Goal: Task Accomplishment & Management: Manage account settings

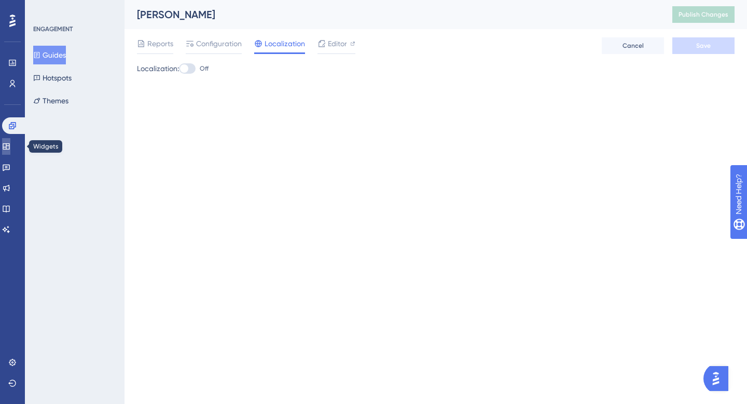
click at [10, 142] on icon at bounding box center [6, 146] width 8 height 8
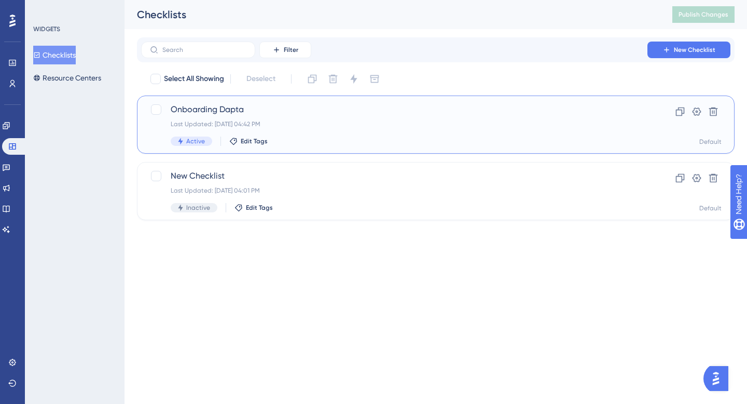
click at [224, 121] on div "Last Updated: [DATE] 04:42 PM" at bounding box center [394, 124] width 447 height 8
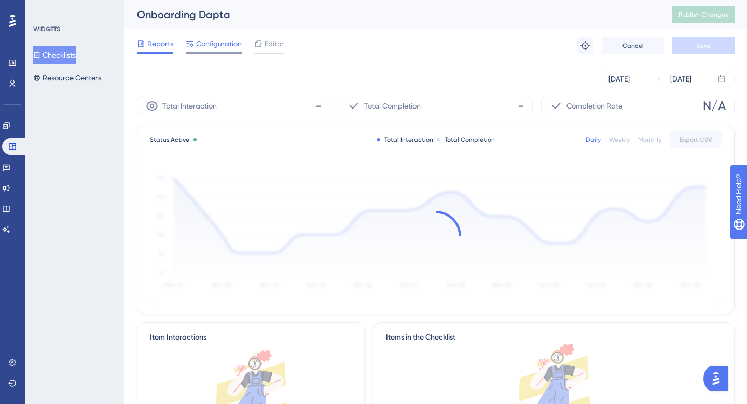
click at [229, 43] on span "Configuration" at bounding box center [219, 43] width 46 height 12
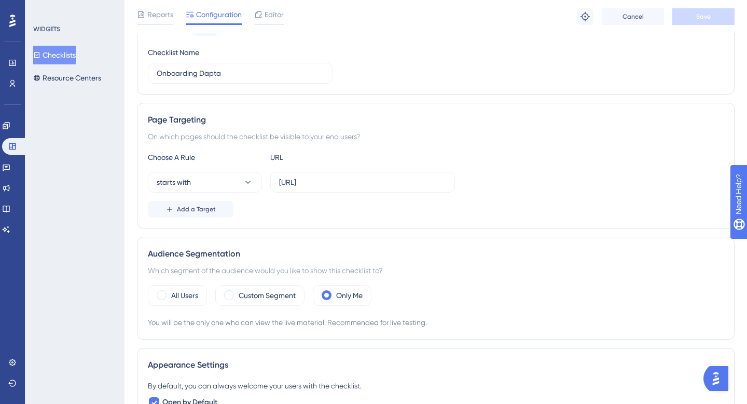
scroll to position [120, 0]
click at [253, 300] on div "Custom Segment" at bounding box center [259, 293] width 89 height 21
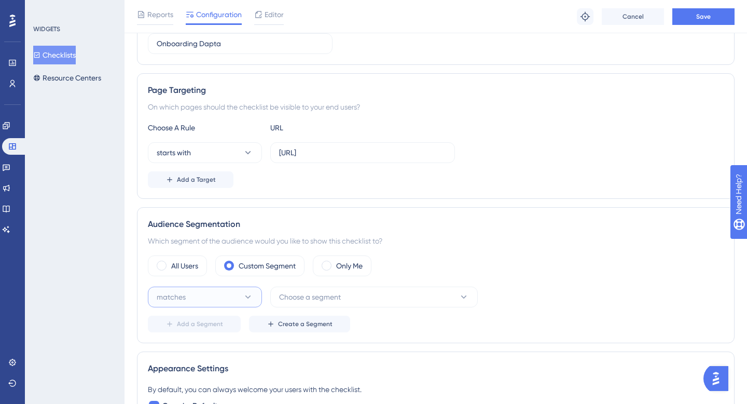
click at [246, 294] on icon at bounding box center [248, 297] width 10 height 10
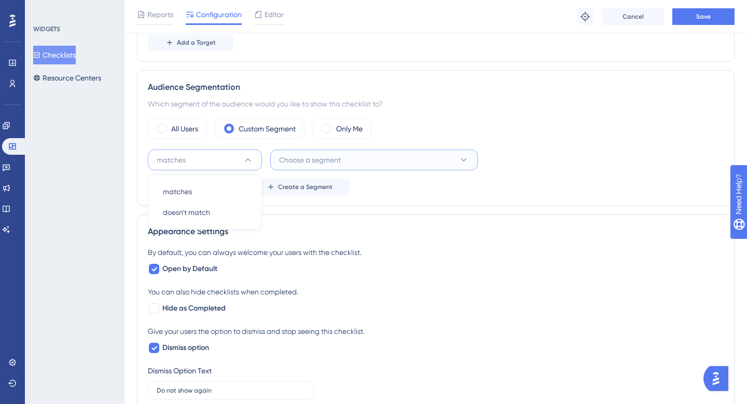
click at [343, 162] on button "Choose a segment" at bounding box center [373, 159] width 207 height 21
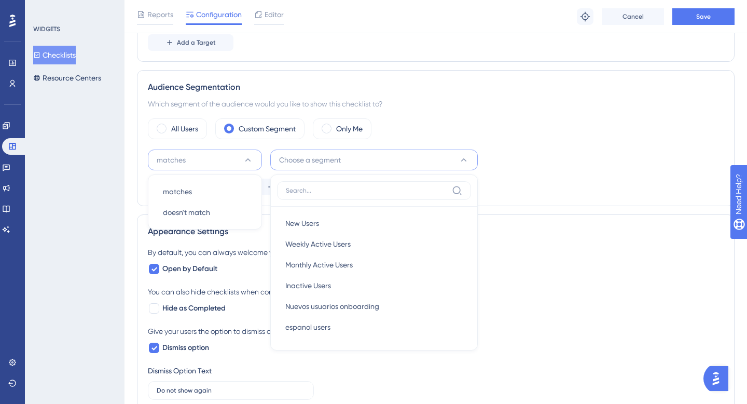
scroll to position [345, 0]
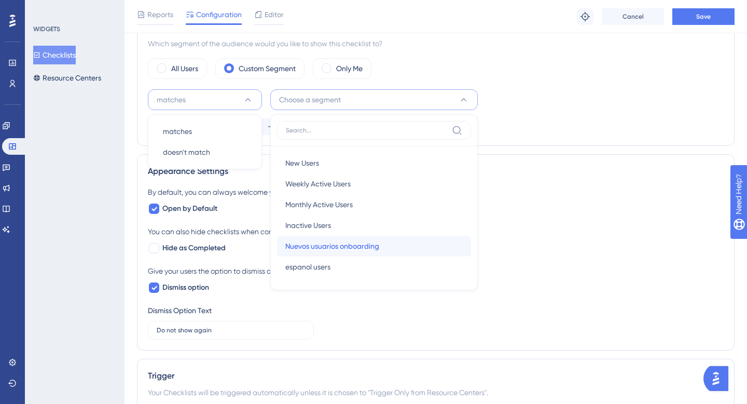
click at [339, 245] on span "Nuevos usuarios onboarding" at bounding box center [332, 246] width 94 height 12
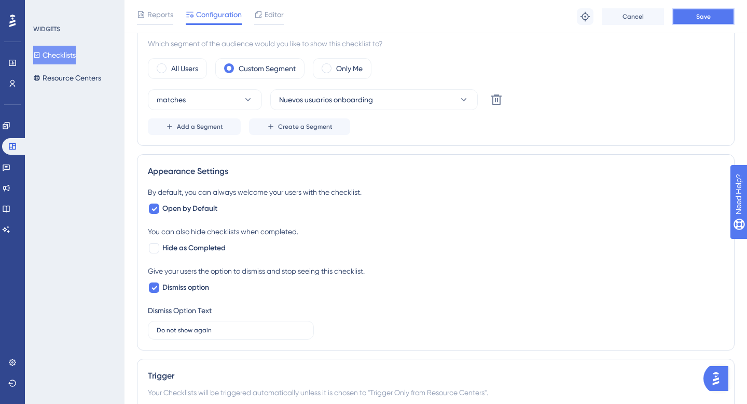
click at [703, 18] on span "Save" at bounding box center [703, 16] width 15 height 8
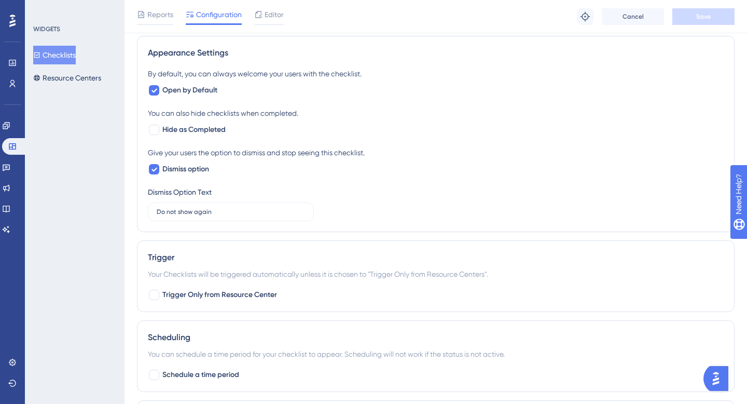
scroll to position [464, 0]
click at [9, 124] on icon at bounding box center [6, 125] width 7 height 7
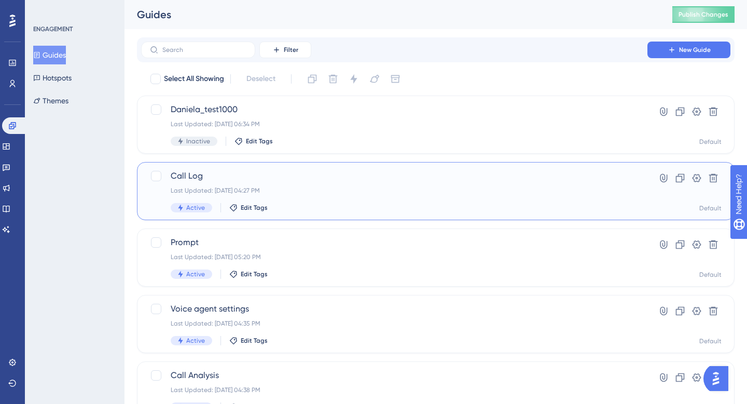
click at [199, 176] on span "Call Log" at bounding box center [394, 176] width 447 height 12
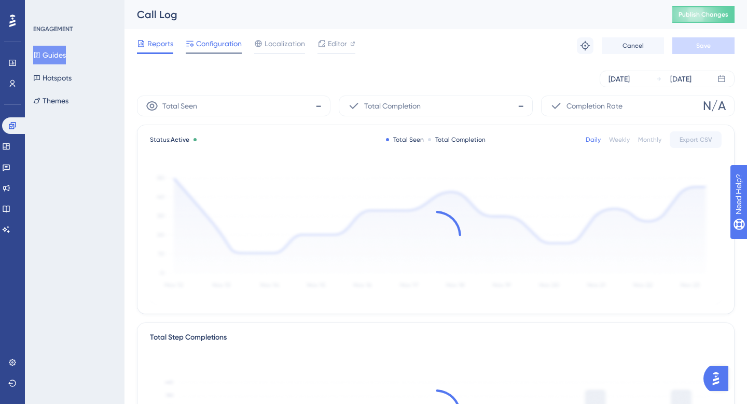
click at [230, 47] on span "Configuration" at bounding box center [219, 43] width 46 height 12
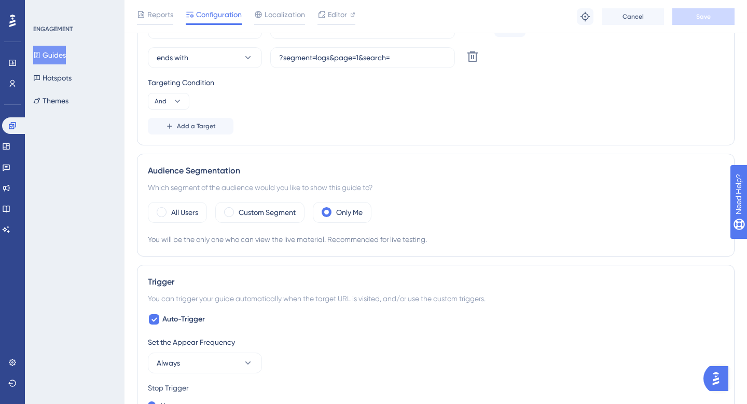
scroll to position [350, 0]
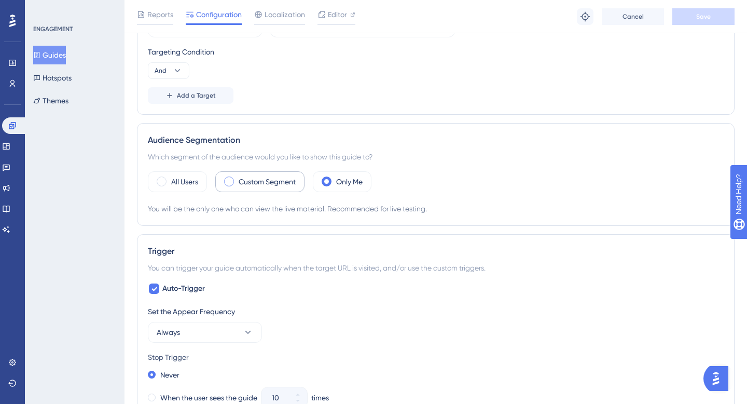
click at [260, 186] on label "Custom Segment" at bounding box center [267, 181] width 57 height 12
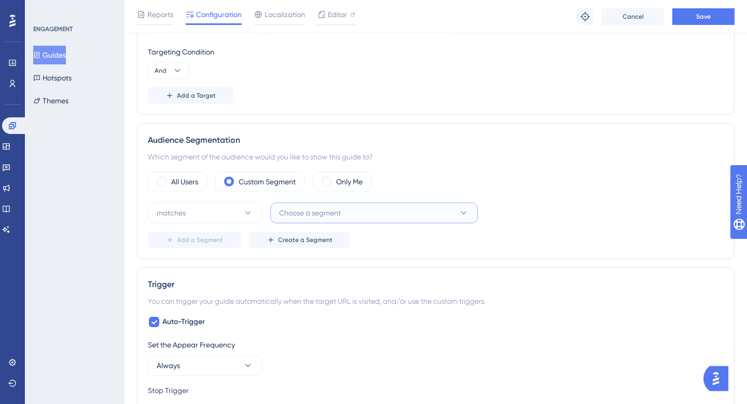
click at [312, 217] on span "Choose a segment" at bounding box center [310, 212] width 62 height 12
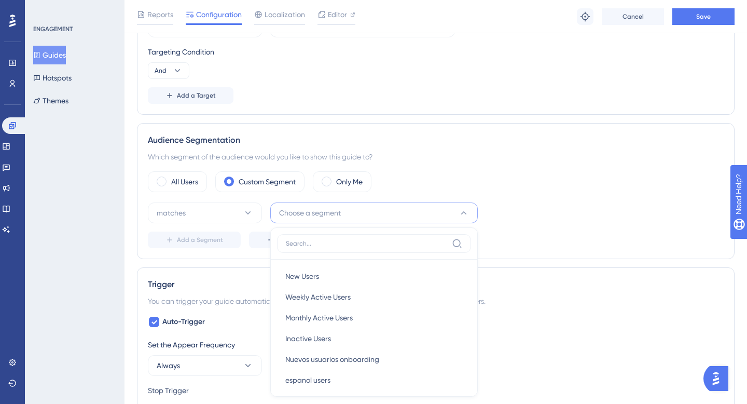
scroll to position [460, 0]
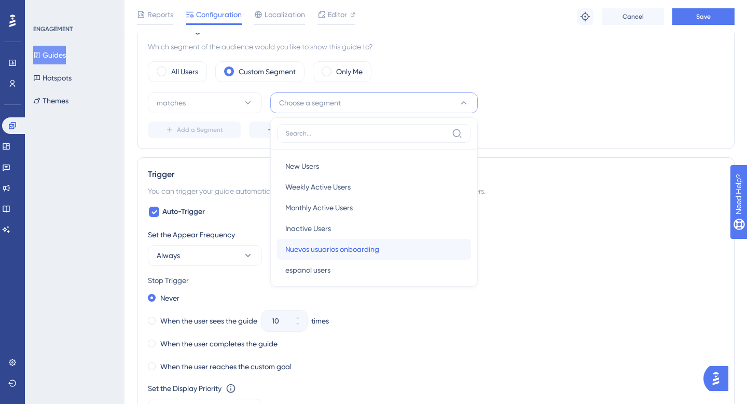
click at [322, 248] on span "Nuevos usuarios onboarding" at bounding box center [332, 249] width 94 height 12
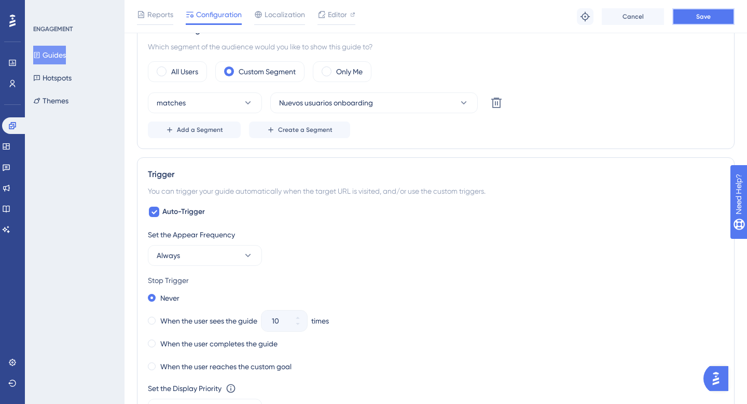
click at [707, 18] on span "Save" at bounding box center [703, 16] width 15 height 8
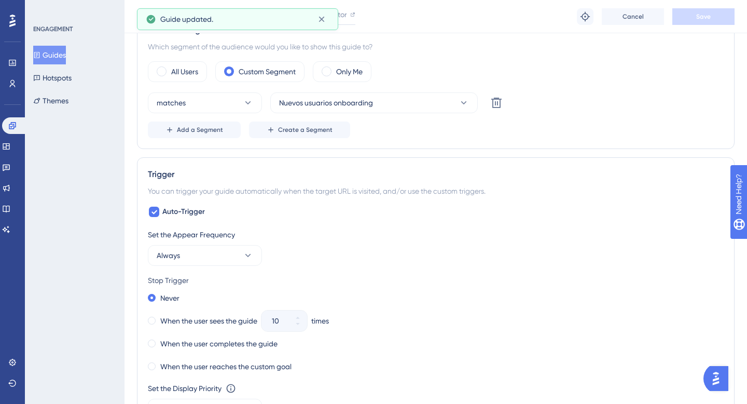
click at [61, 56] on button "Guides" at bounding box center [49, 55] width 33 height 19
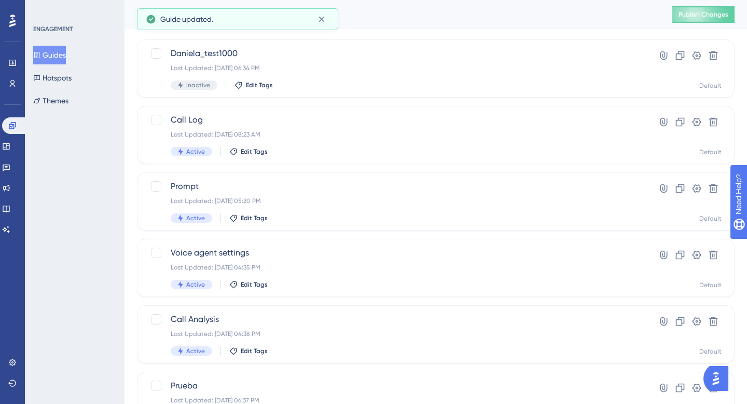
scroll to position [57, 0]
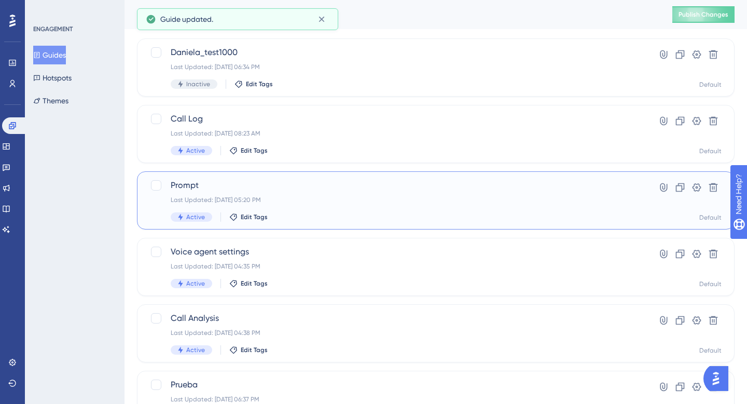
click at [208, 183] on span "Prompt" at bounding box center [394, 185] width 447 height 12
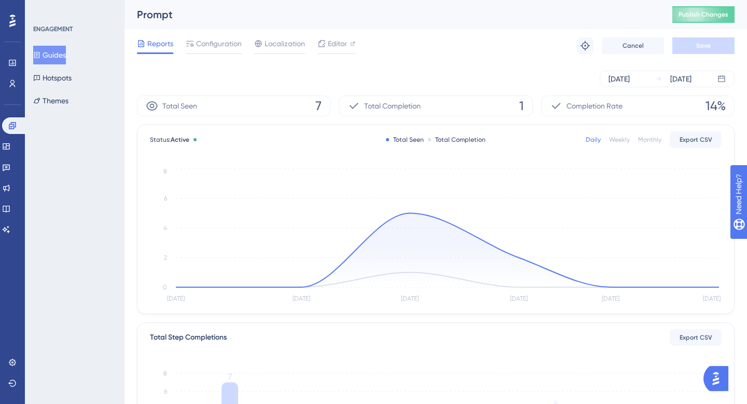
click at [220, 34] on div "Reports Configuration Localization Editor Troubleshoot Cancel Save" at bounding box center [436, 45] width 598 height 33
click at [220, 38] on span "Configuration" at bounding box center [219, 43] width 46 height 12
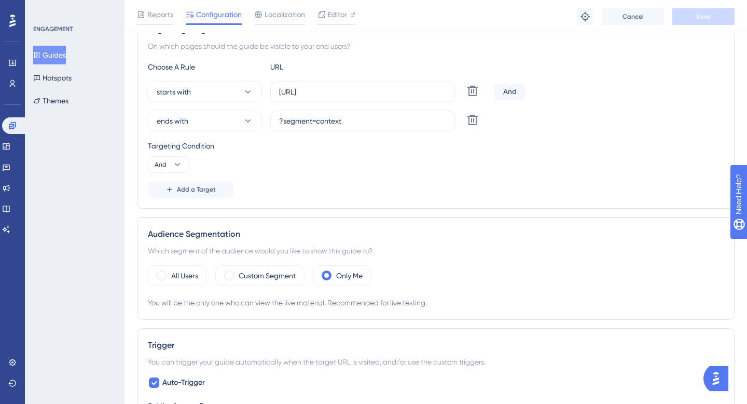
scroll to position [264, 0]
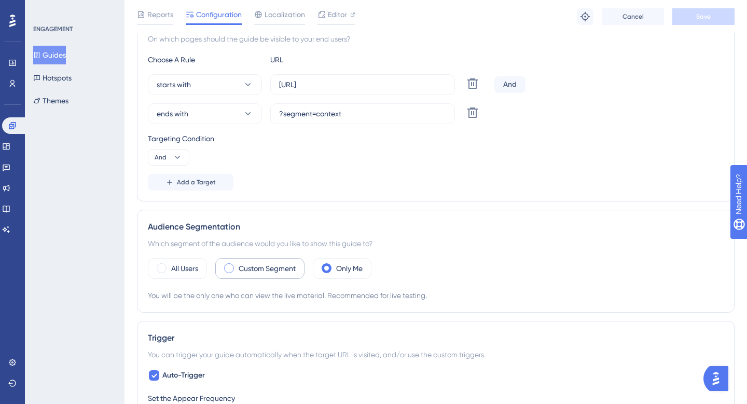
click at [253, 275] on div "Custom Segment" at bounding box center [259, 268] width 89 height 21
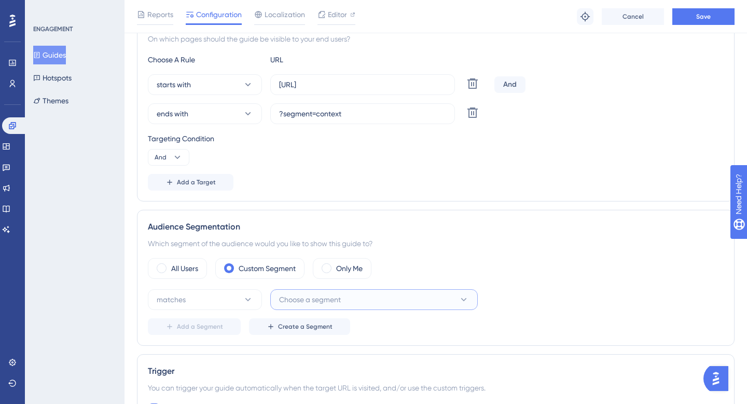
click at [302, 295] on span "Choose a segment" at bounding box center [310, 299] width 62 height 12
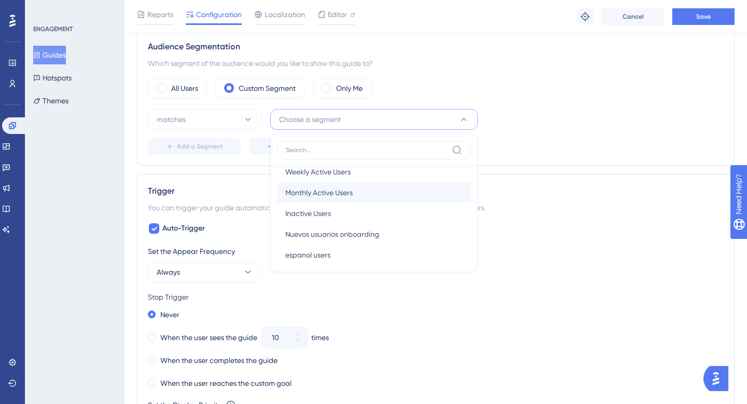
scroll to position [38, 0]
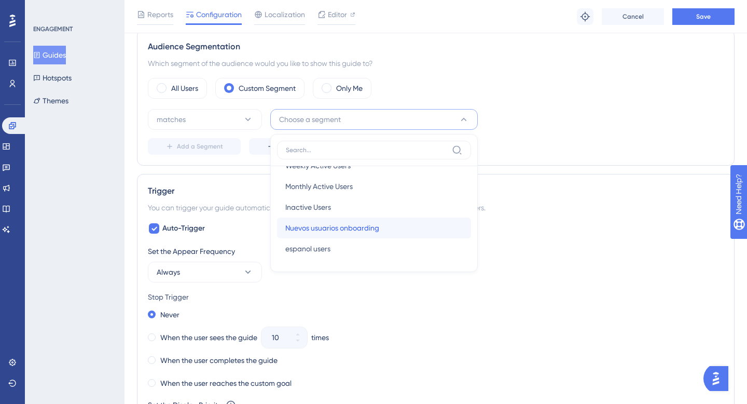
click at [326, 225] on span "Nuevos usuarios onboarding" at bounding box center [332, 227] width 94 height 12
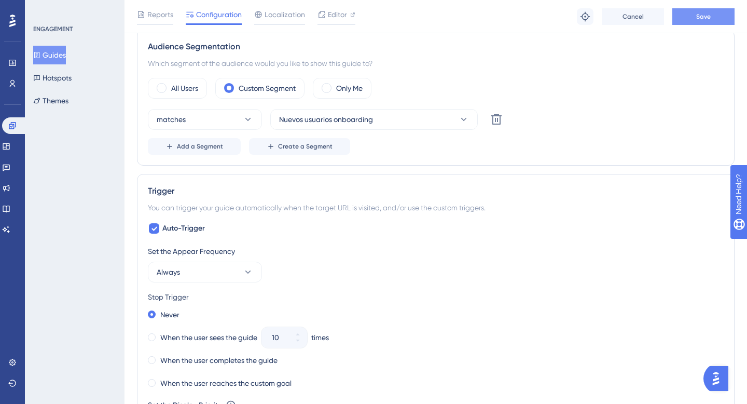
click at [703, 17] on span "Save" at bounding box center [703, 16] width 15 height 8
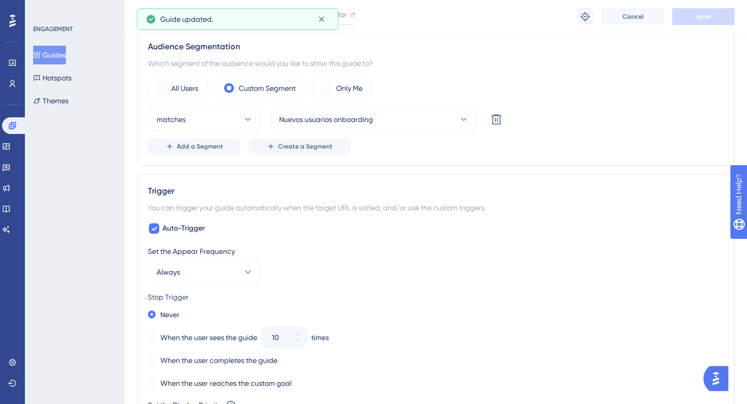
click at [50, 56] on button "Guides" at bounding box center [49, 55] width 33 height 19
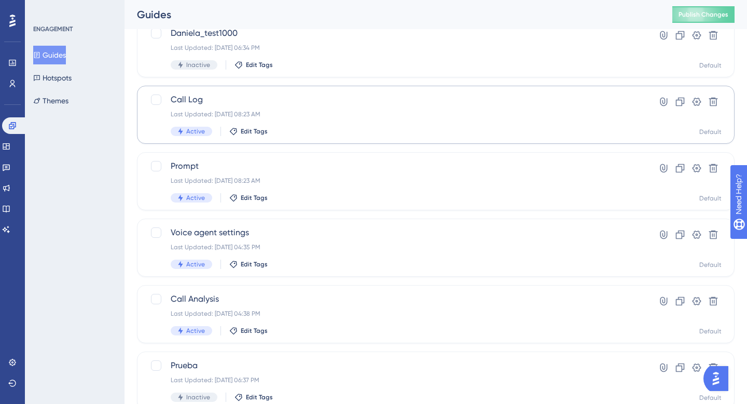
scroll to position [77, 0]
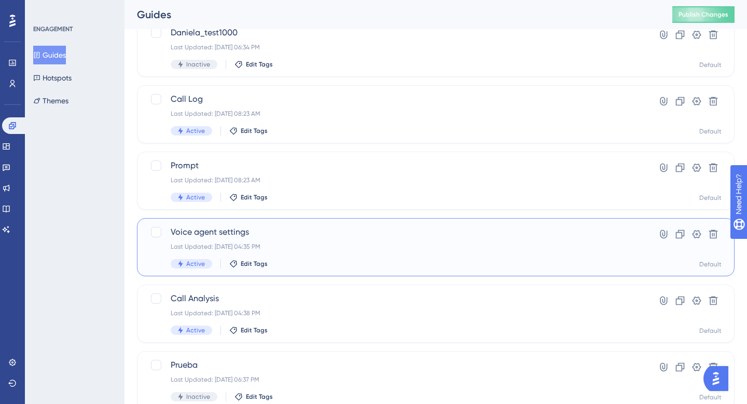
click at [217, 229] on span "Voice agent settings" at bounding box center [394, 232] width 447 height 12
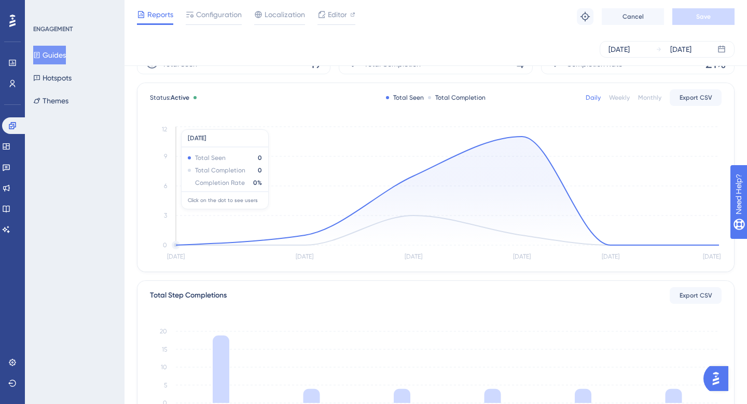
scroll to position [52, 0]
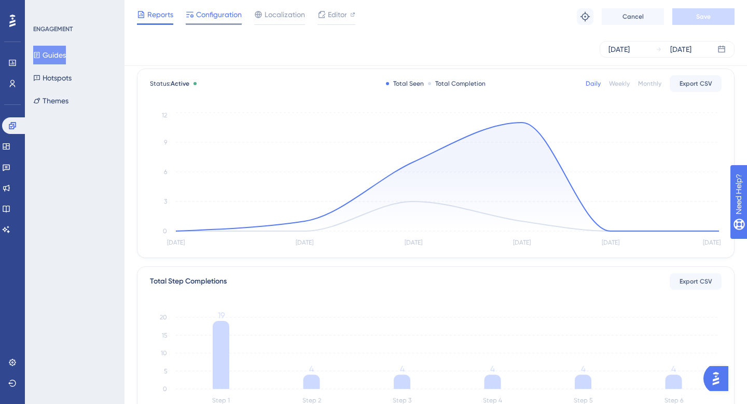
click at [229, 20] on span "Configuration" at bounding box center [219, 14] width 46 height 12
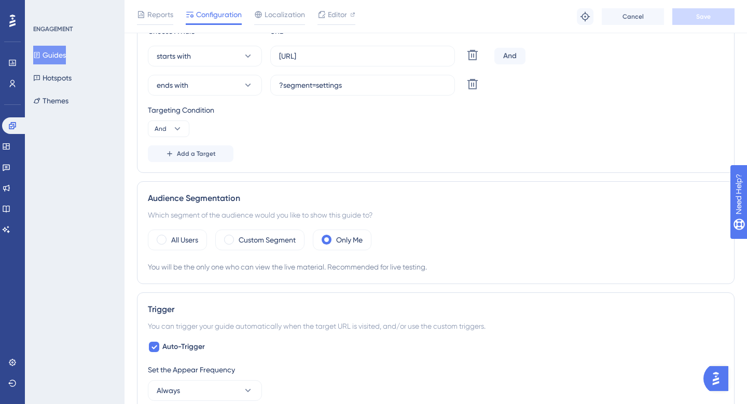
scroll to position [299, 0]
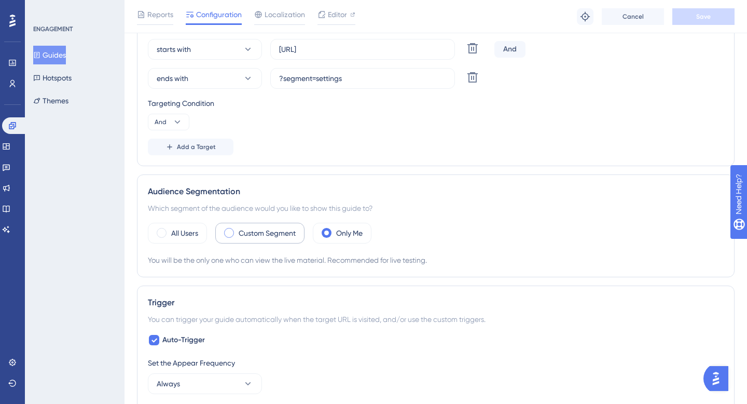
click at [273, 231] on label "Custom Segment" at bounding box center [267, 233] width 57 height 12
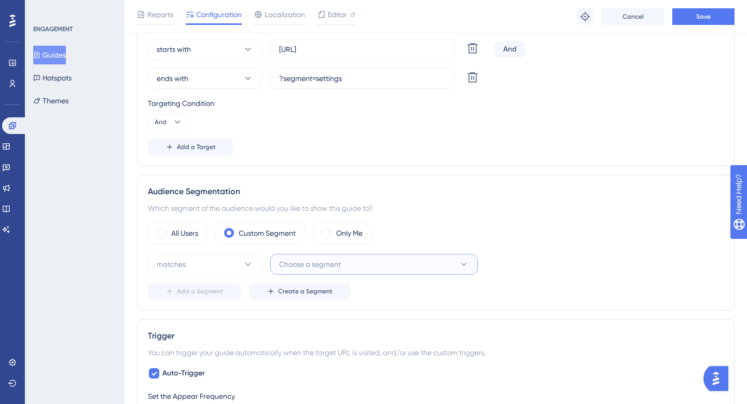
click at [358, 262] on button "Choose a segment" at bounding box center [373, 264] width 207 height 21
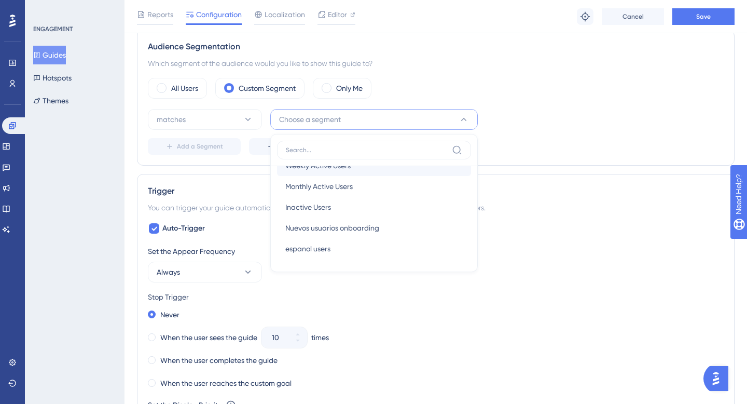
scroll to position [37, 0]
click at [362, 227] on span "Nuevos usuarios onboarding" at bounding box center [332, 229] width 94 height 12
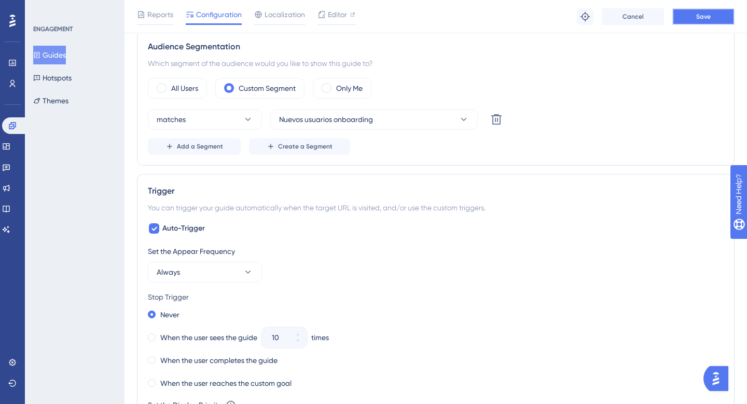
click at [710, 16] on span "Save" at bounding box center [703, 16] width 15 height 8
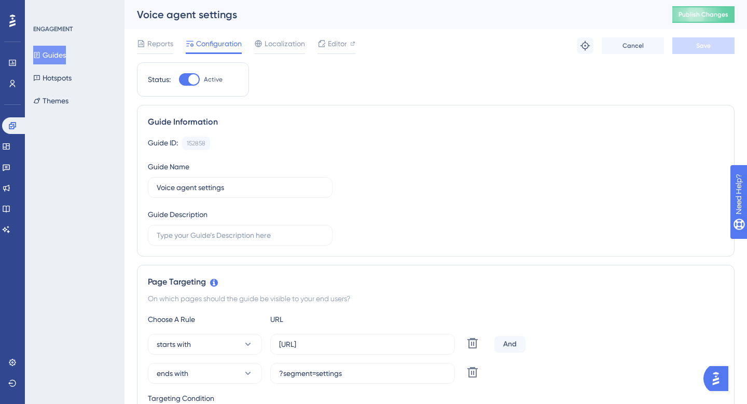
click at [47, 53] on button "Guides" at bounding box center [49, 55] width 33 height 19
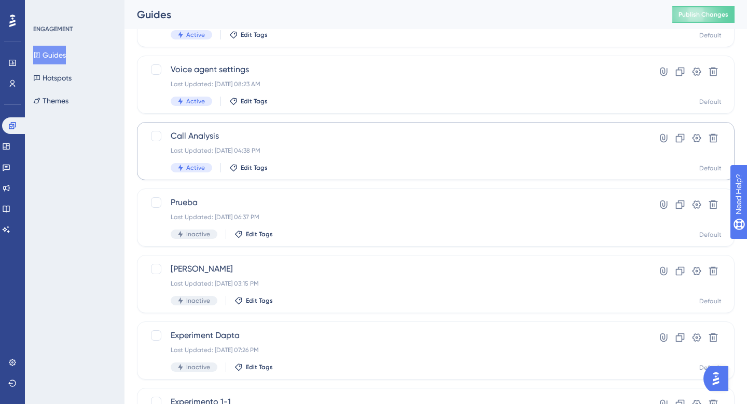
scroll to position [227, 0]
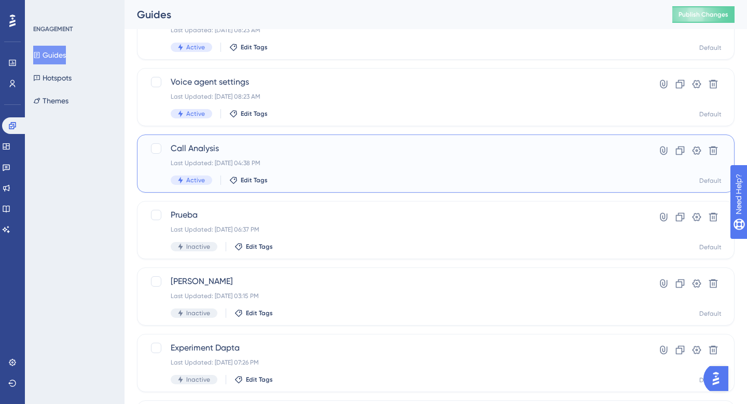
click at [205, 167] on div "Call Analysis Last Updated: [DATE] 04:38 PM Active Edit Tags" at bounding box center [394, 163] width 447 height 43
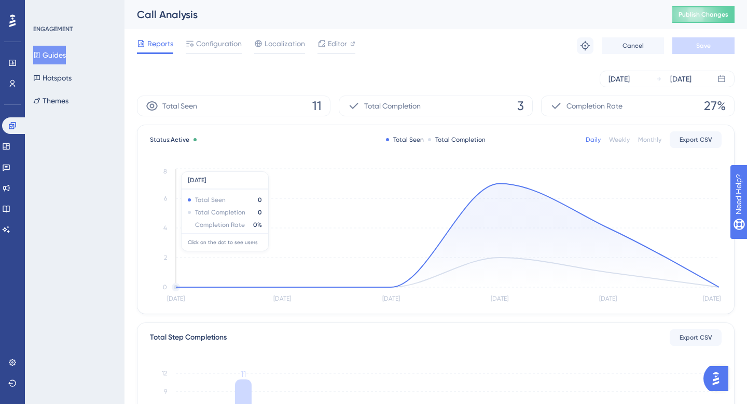
scroll to position [54, 0]
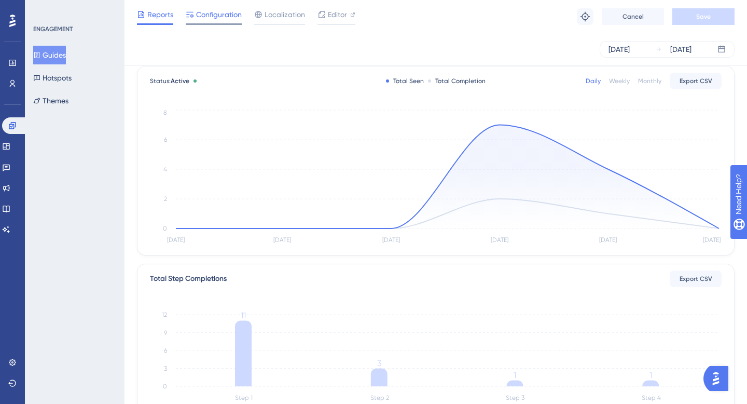
click at [228, 10] on span "Configuration" at bounding box center [219, 14] width 46 height 12
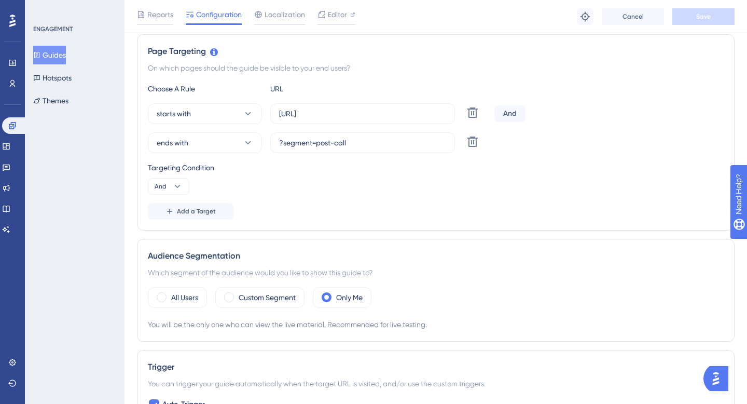
scroll to position [248, 0]
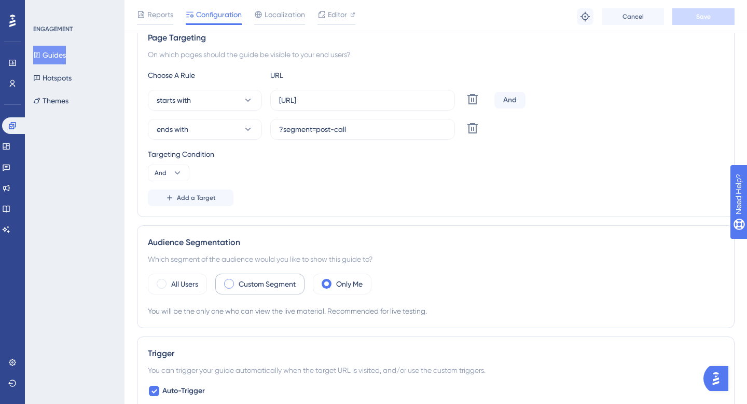
click at [255, 280] on label "Custom Segment" at bounding box center [267, 284] width 57 height 12
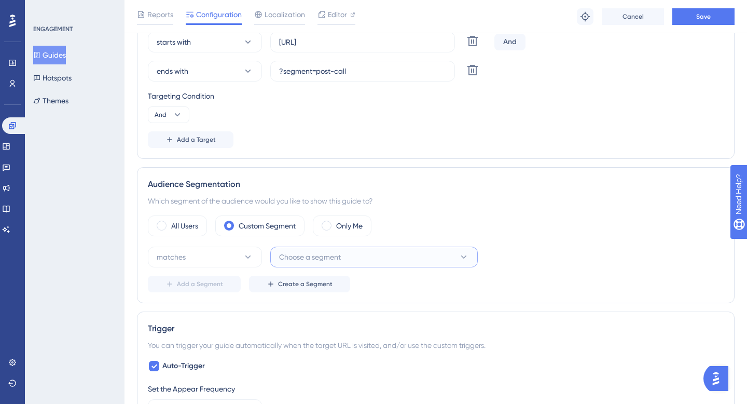
click at [296, 261] on span "Choose a segment" at bounding box center [310, 257] width 62 height 12
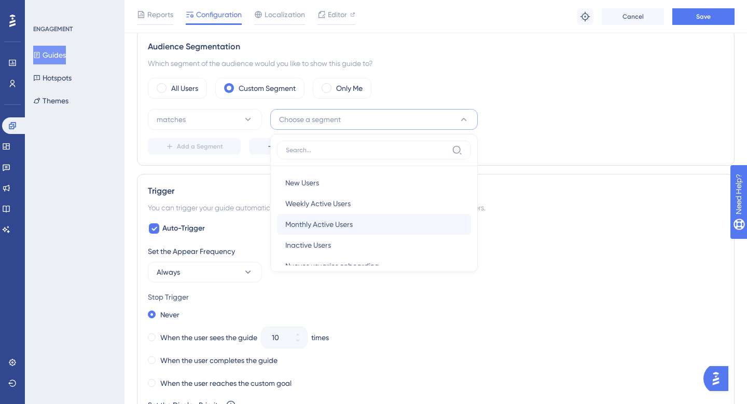
scroll to position [38, 0]
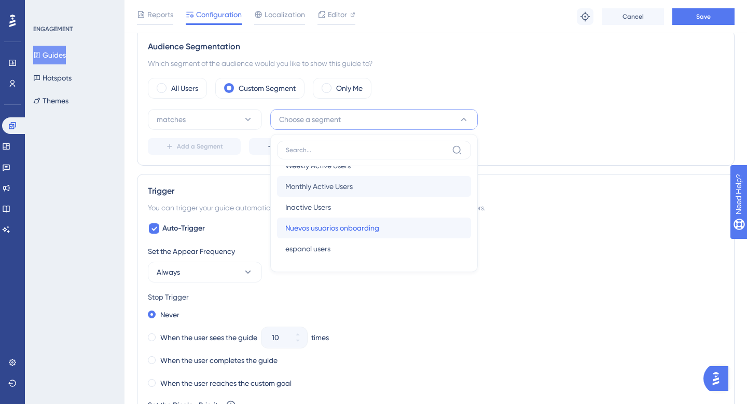
click at [344, 230] on span "Nuevos usuarios onboarding" at bounding box center [332, 227] width 94 height 12
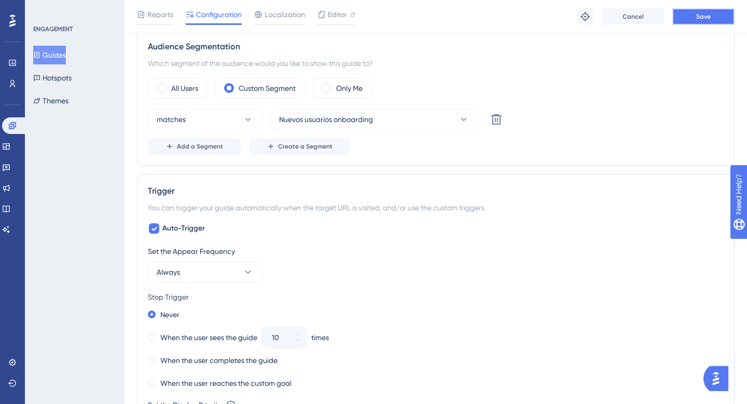
click at [723, 13] on button "Save" at bounding box center [703, 16] width 62 height 17
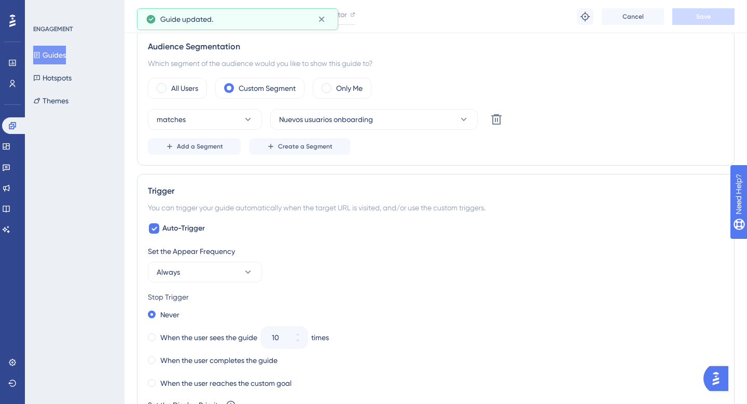
scroll to position [0, 0]
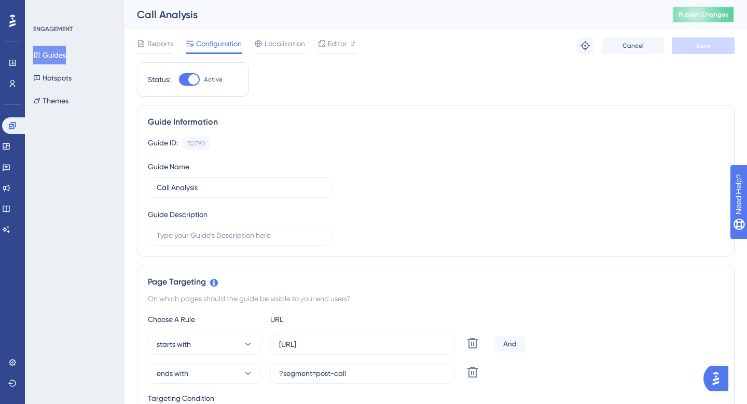
click at [703, 16] on span "Publish Changes" at bounding box center [703, 14] width 50 height 8
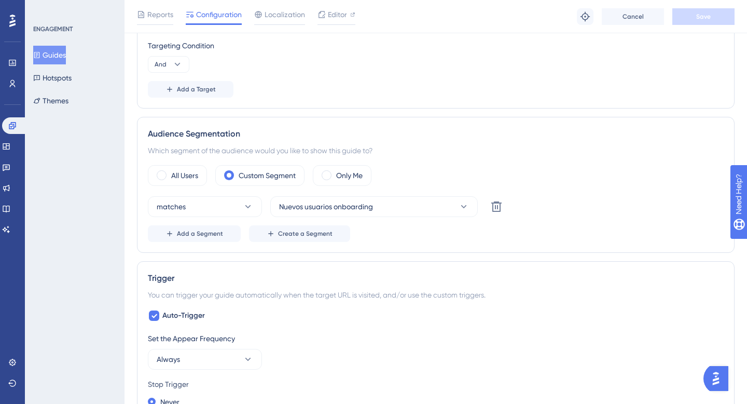
scroll to position [355, 0]
click at [10, 189] on icon at bounding box center [6, 188] width 8 height 8
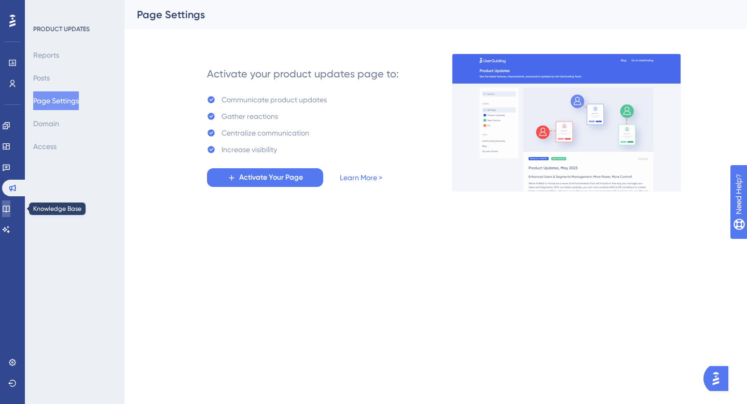
click at [9, 205] on icon at bounding box center [6, 208] width 7 height 7
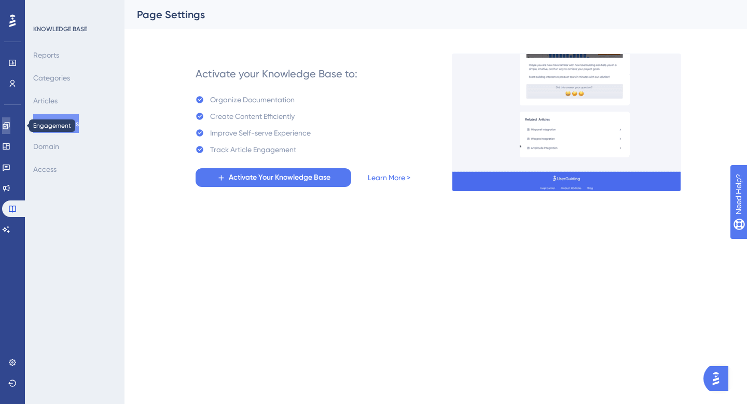
click at [8, 131] on link at bounding box center [6, 125] width 8 height 17
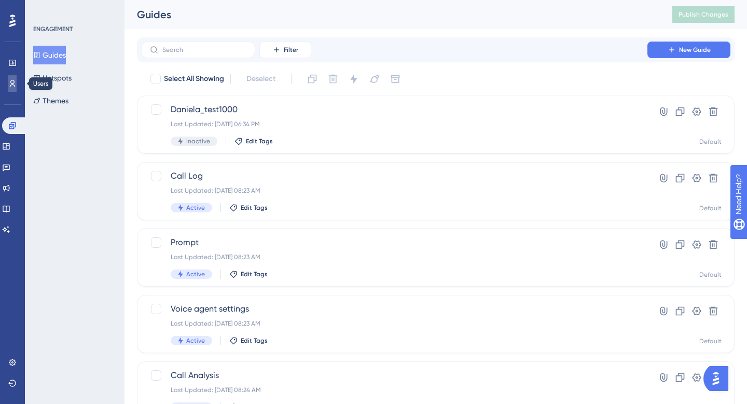
click at [10, 83] on icon at bounding box center [12, 83] width 8 height 8
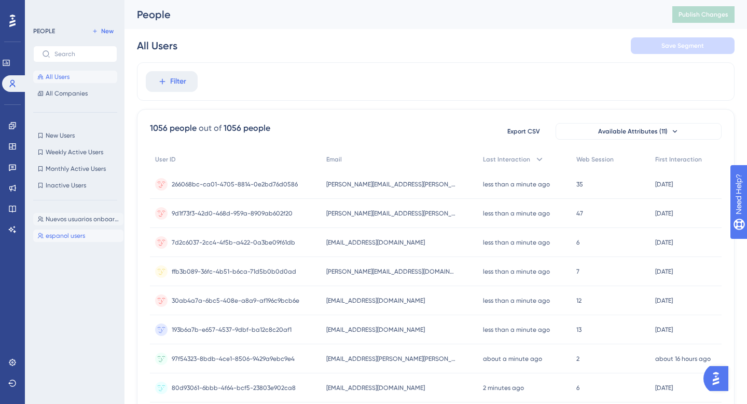
drag, startPoint x: 56, startPoint y: 229, endPoint x: 56, endPoint y: 216, distance: 13.0
click at [56, 229] on button "espanol users espanol users" at bounding box center [78, 235] width 90 height 12
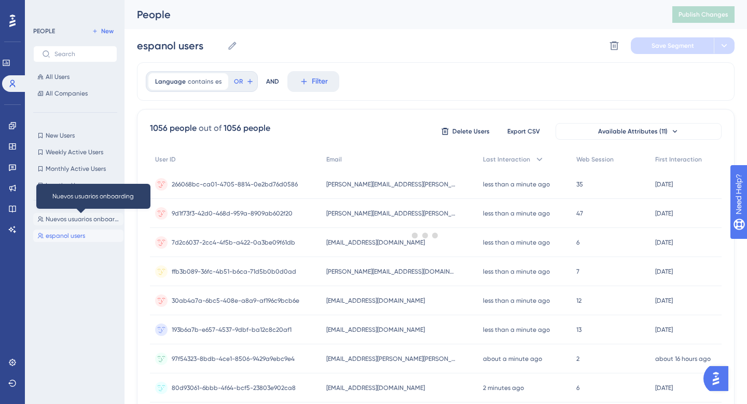
click at [56, 215] on span "Nuevos usuarios onboarding" at bounding box center [83, 219] width 74 height 8
type input "Nuevos usuarios onboarding"
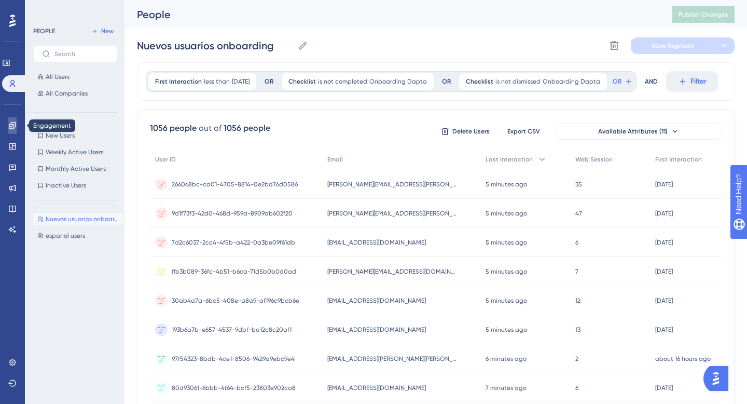
click at [11, 126] on icon at bounding box center [12, 125] width 8 height 8
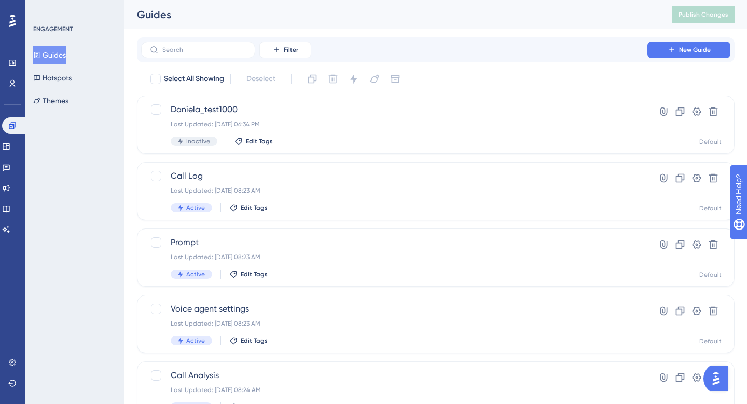
click at [218, 160] on div "Select All Showing Deselect Daniela_test1000 Last Updated: [DATE] 06:34 PM Inac…" at bounding box center [436, 411] width 598 height 681
click at [223, 177] on span "Call Log" at bounding box center [394, 176] width 447 height 12
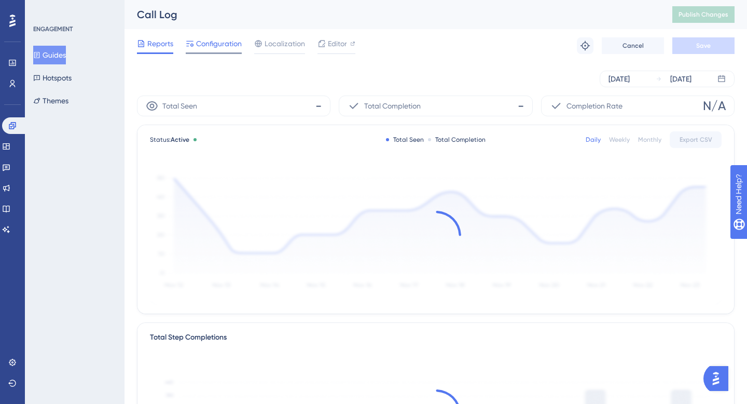
click at [219, 41] on span "Configuration" at bounding box center [219, 43] width 46 height 12
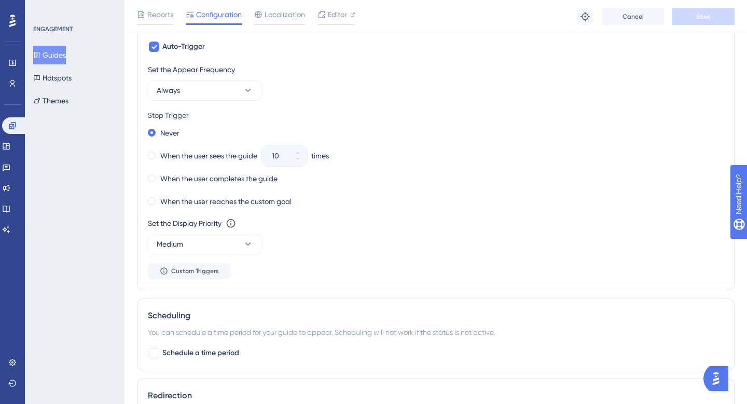
scroll to position [614, 0]
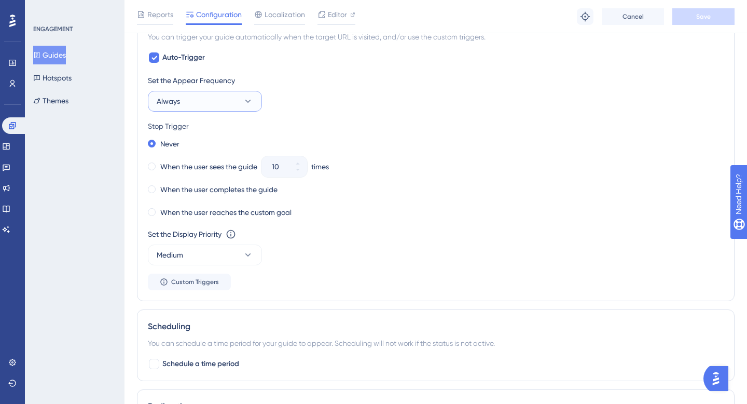
click at [194, 100] on button "Always" at bounding box center [205, 101] width 114 height 21
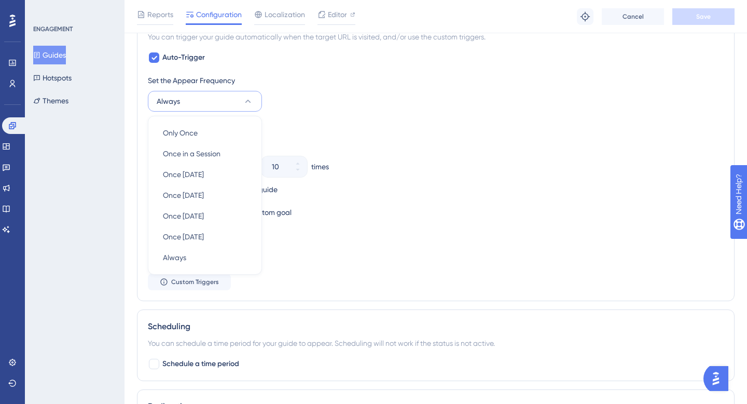
scroll to position [607, 0]
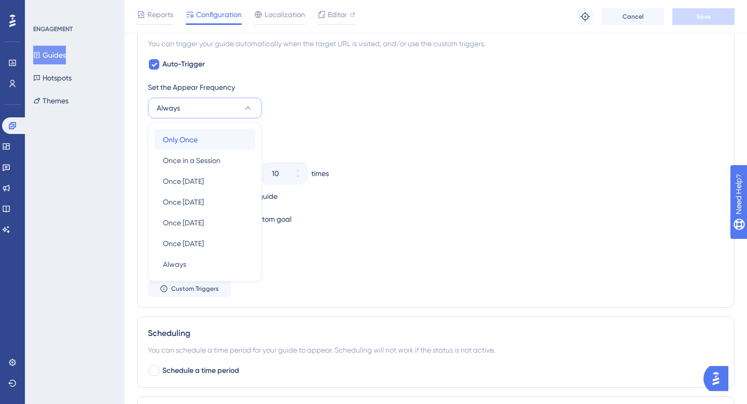
click at [201, 144] on div "Only Once Only Once" at bounding box center [205, 139] width 84 height 21
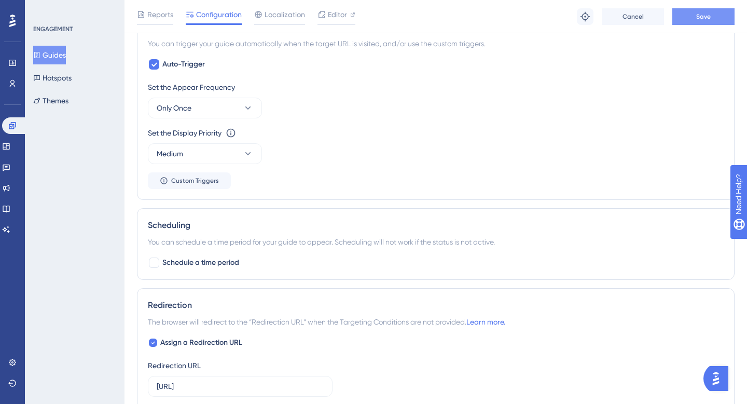
click at [705, 18] on span "Save" at bounding box center [703, 16] width 15 height 8
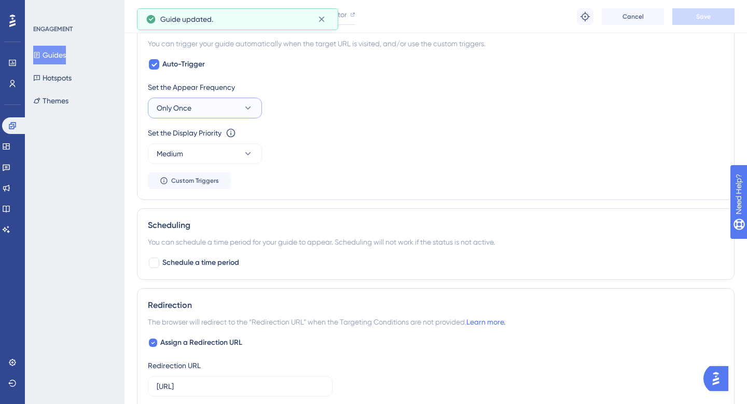
click at [175, 105] on span "Only Once" at bounding box center [174, 108] width 35 height 12
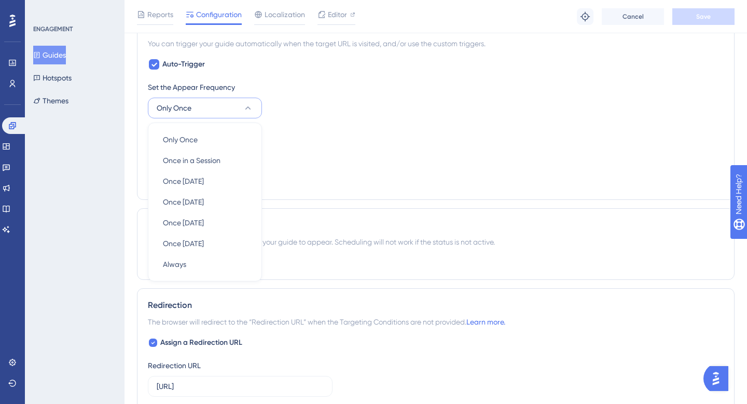
click at [296, 140] on div "Set the Display Priority This option will set the display priority between auto…" at bounding box center [436, 145] width 576 height 37
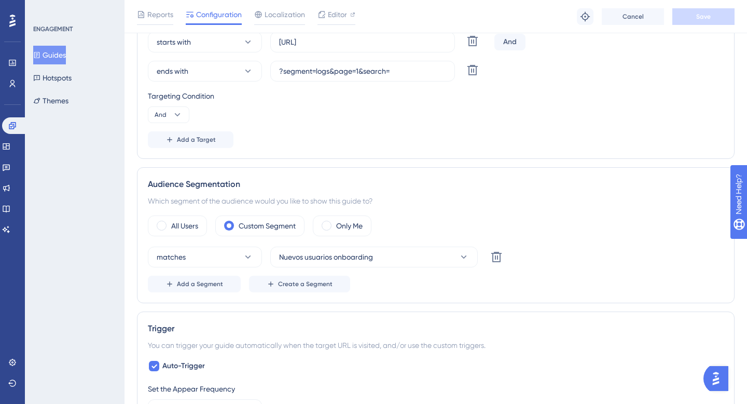
scroll to position [0, 0]
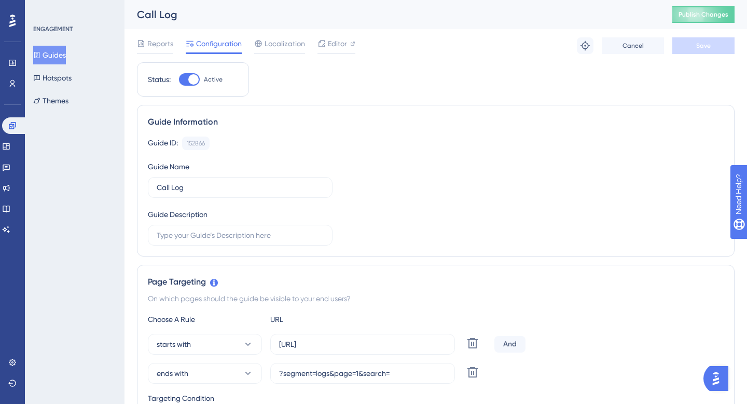
click at [59, 51] on button "Guides" at bounding box center [49, 55] width 33 height 19
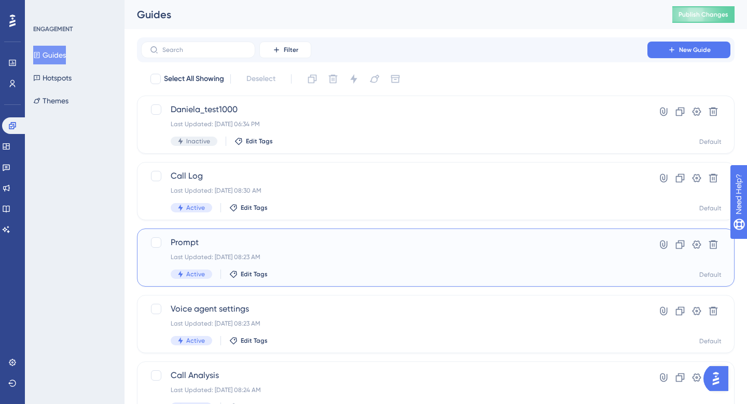
click at [215, 241] on span "Prompt" at bounding box center [394, 242] width 447 height 12
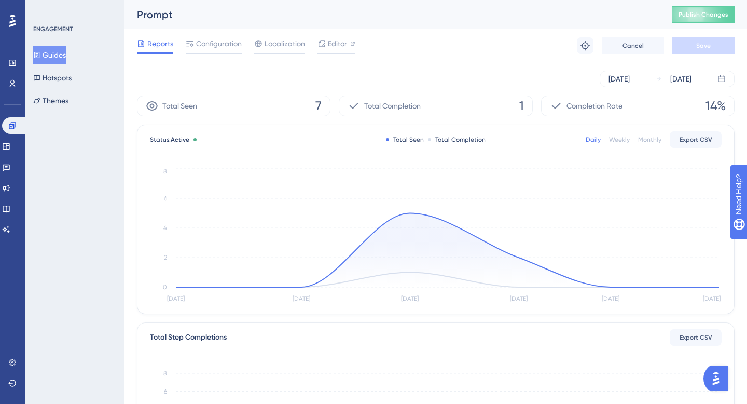
click at [219, 32] on div "Reports Configuration Localization Editor Troubleshoot Cancel Save" at bounding box center [436, 45] width 598 height 33
click at [223, 40] on span "Configuration" at bounding box center [219, 43] width 46 height 12
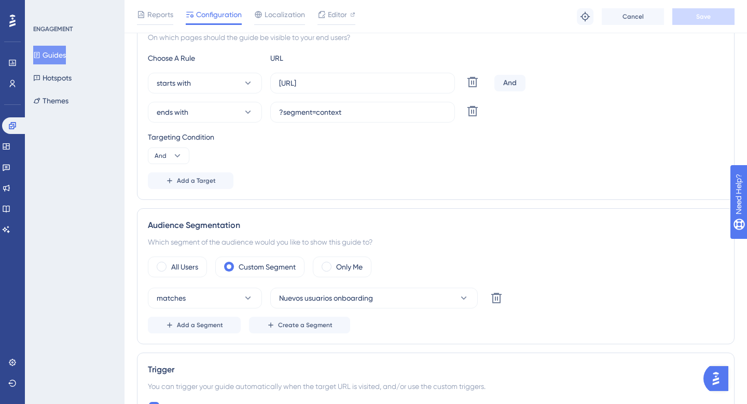
scroll to position [271, 0]
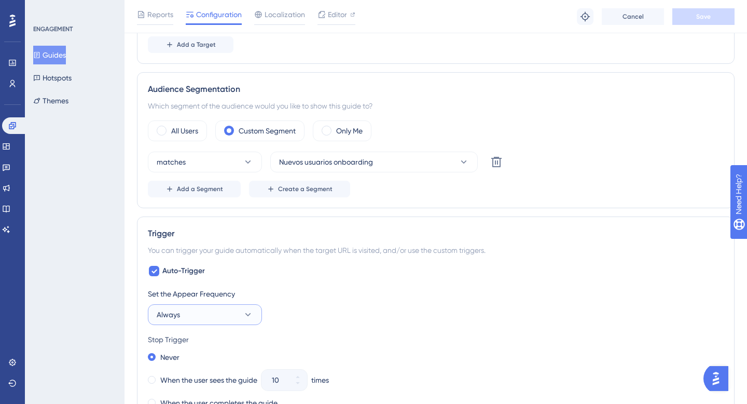
click at [186, 322] on button "Always" at bounding box center [205, 314] width 114 height 21
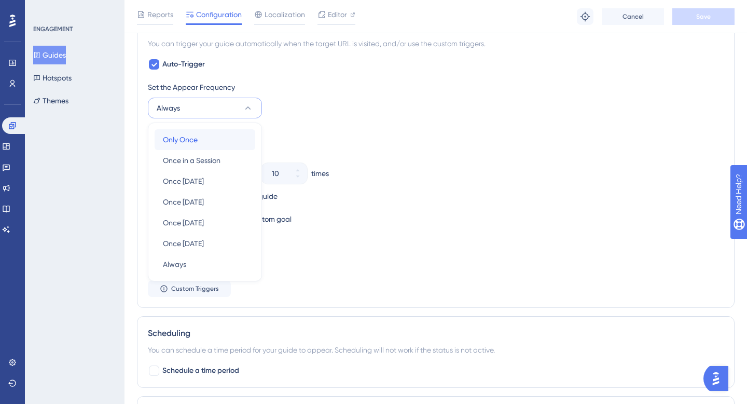
click at [191, 138] on span "Only Once" at bounding box center [180, 139] width 35 height 12
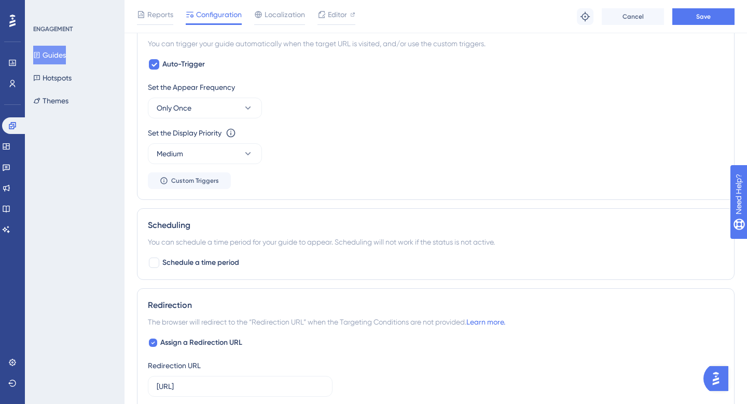
click at [708, 4] on div "Reports Configuration Localization Editor Troubleshoot Cancel Save" at bounding box center [435, 16] width 622 height 33
click at [707, 12] on span "Save" at bounding box center [703, 16] width 15 height 8
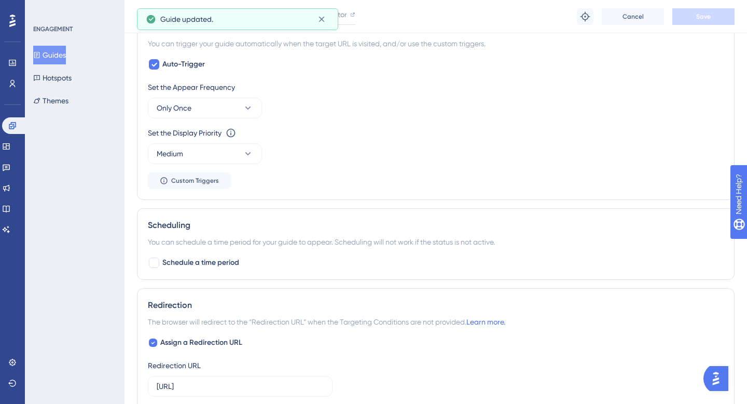
click at [58, 52] on button "Guides" at bounding box center [49, 55] width 33 height 19
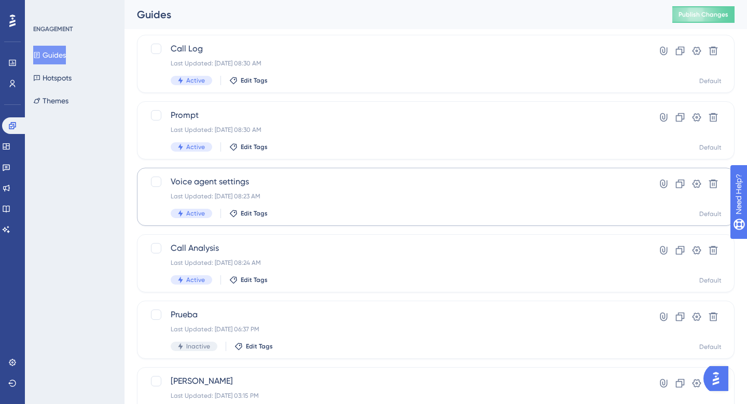
scroll to position [127, 0]
click at [212, 183] on span "Voice agent settings" at bounding box center [394, 181] width 447 height 12
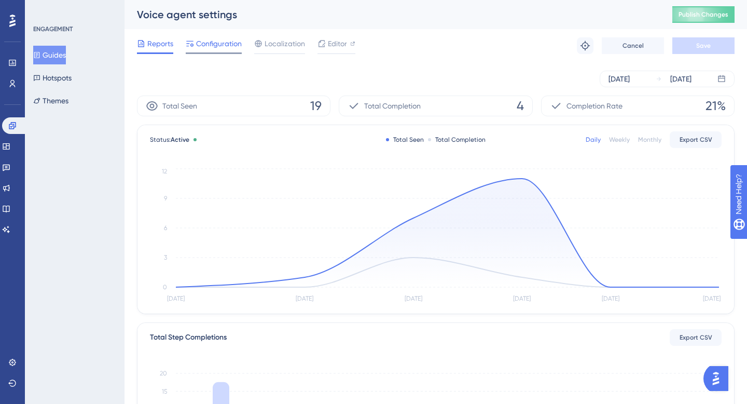
click at [210, 43] on span "Configuration" at bounding box center [219, 43] width 46 height 12
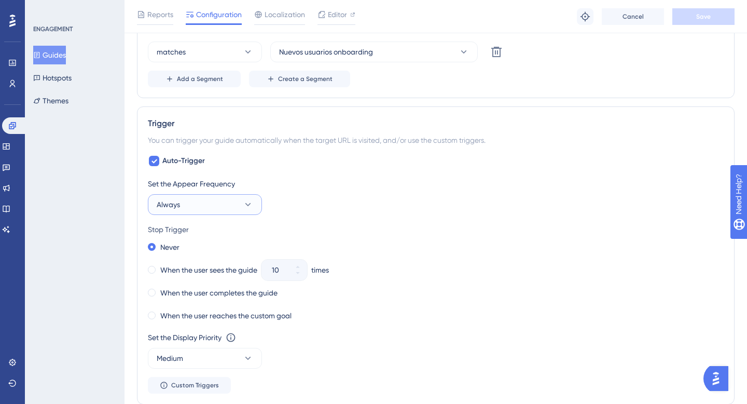
click at [225, 195] on button "Always" at bounding box center [205, 204] width 114 height 21
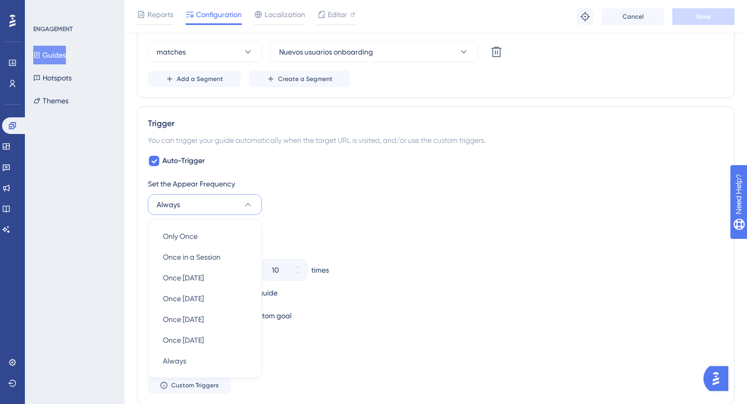
scroll to position [607, 0]
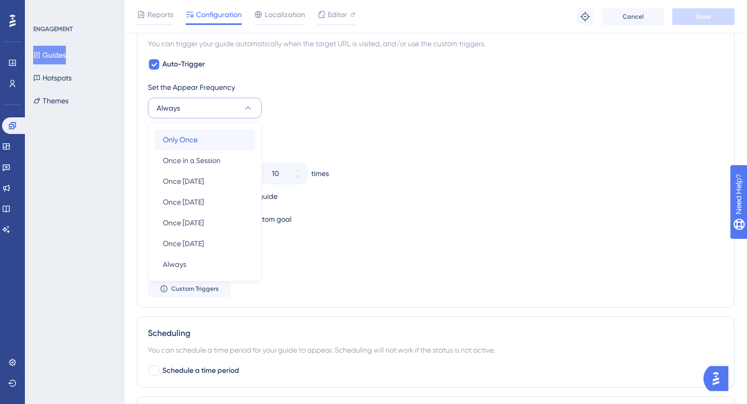
click at [211, 135] on div "Only Once Only Once" at bounding box center [205, 139] width 84 height 21
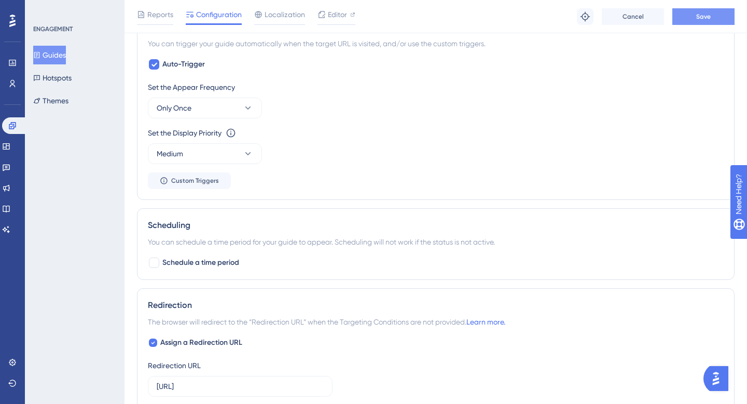
click at [698, 14] on span "Save" at bounding box center [703, 16] width 15 height 8
click at [66, 55] on button "Guides" at bounding box center [49, 55] width 33 height 19
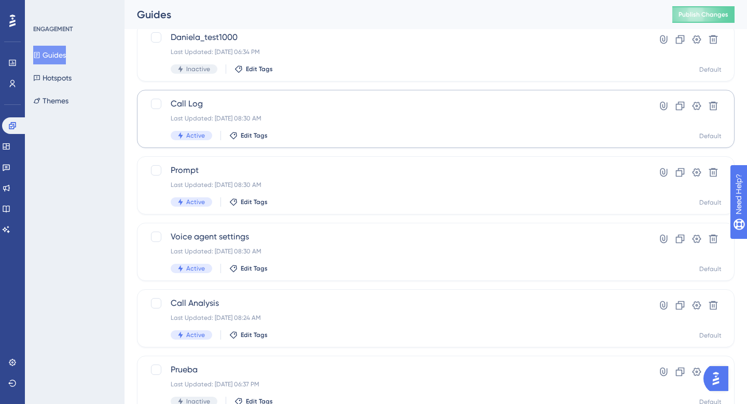
scroll to position [74, 0]
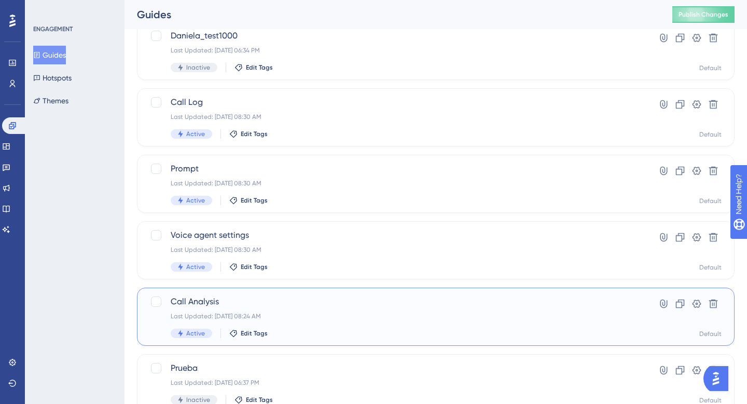
click at [194, 294] on div "Call Analysis Last Updated: [DATE] 08:24 AM Active Edit Tags Hyperlink Clone Se…" at bounding box center [436, 316] width 598 height 58
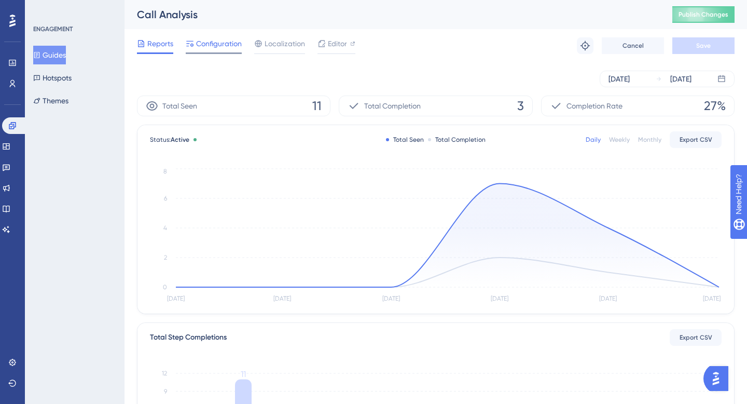
click at [228, 44] on span "Configuration" at bounding box center [219, 43] width 46 height 12
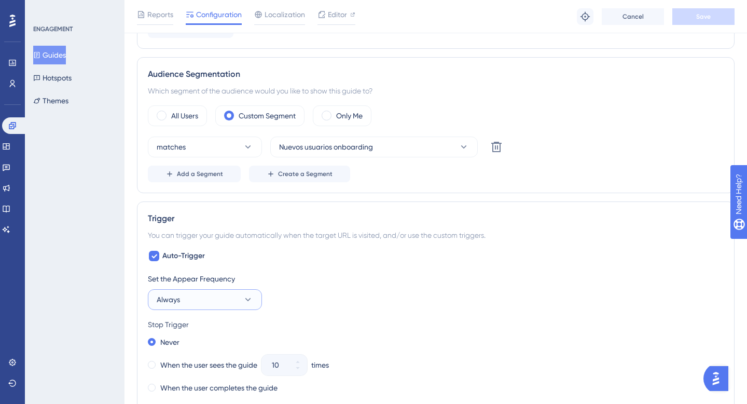
click at [220, 297] on button "Always" at bounding box center [205, 299] width 114 height 21
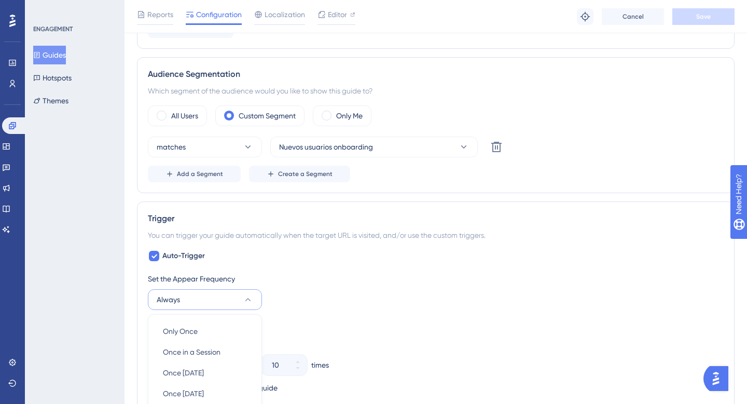
scroll to position [607, 0]
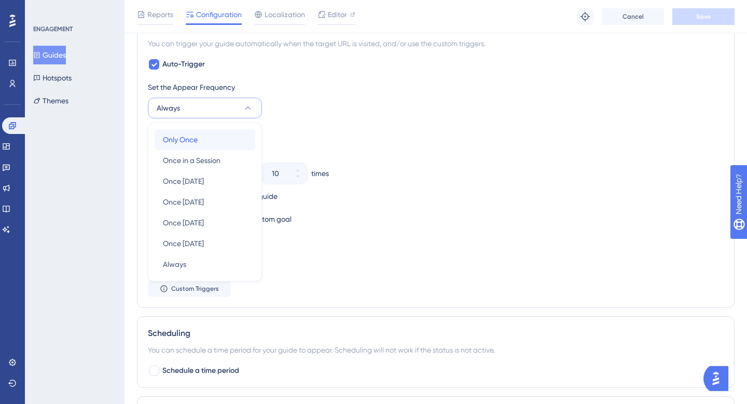
click at [201, 143] on div "Only Once Only Once" at bounding box center [205, 139] width 84 height 21
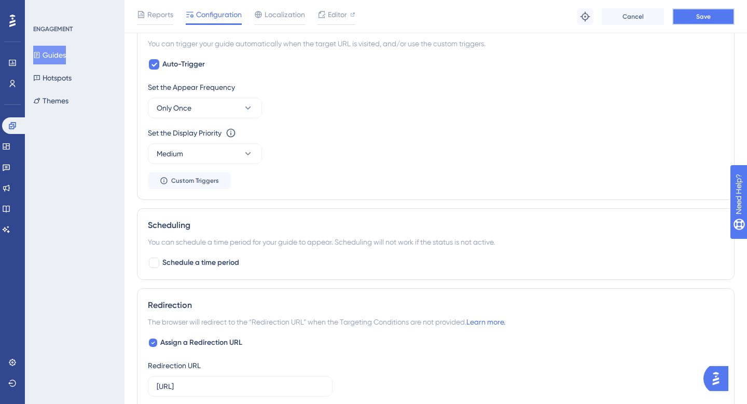
click at [710, 13] on span "Save" at bounding box center [703, 16] width 15 height 8
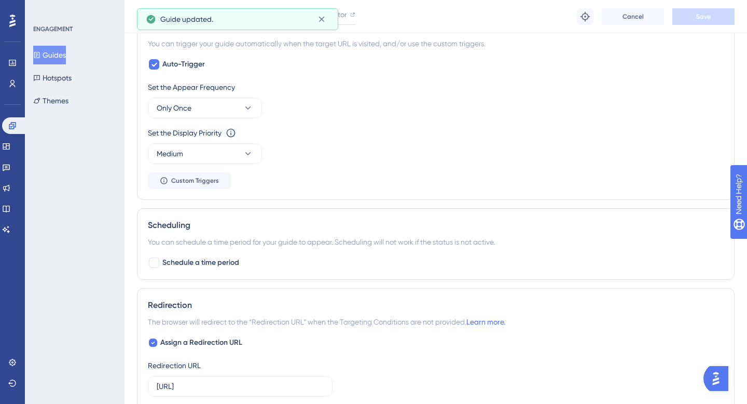
click at [62, 54] on button "Guides" at bounding box center [49, 55] width 33 height 19
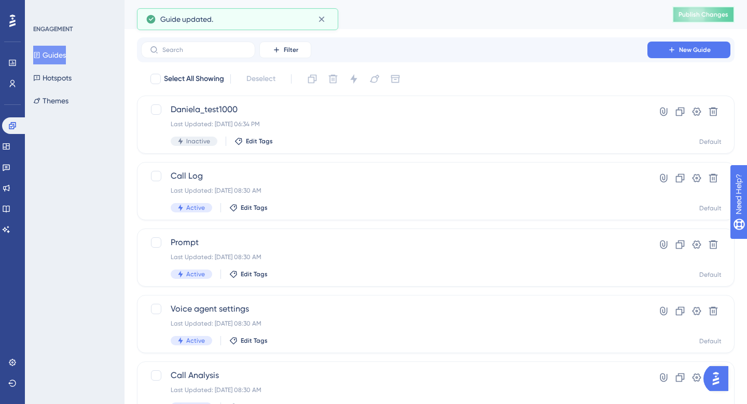
click at [682, 14] on span "Publish Changes" at bounding box center [703, 14] width 50 height 8
click at [271, 172] on span "Call Log" at bounding box center [394, 176] width 447 height 12
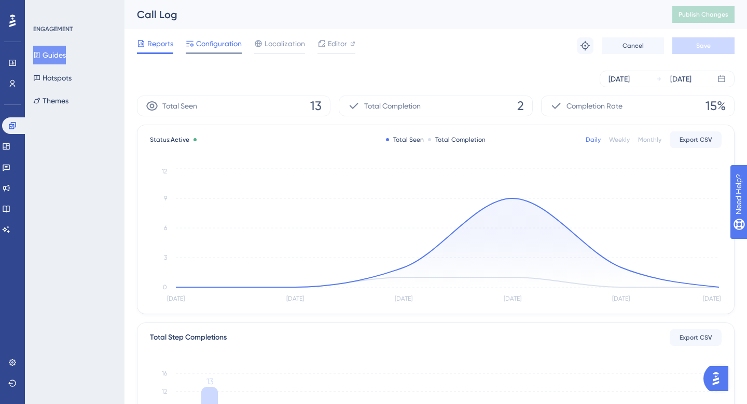
click at [193, 39] on div at bounding box center [190, 43] width 8 height 12
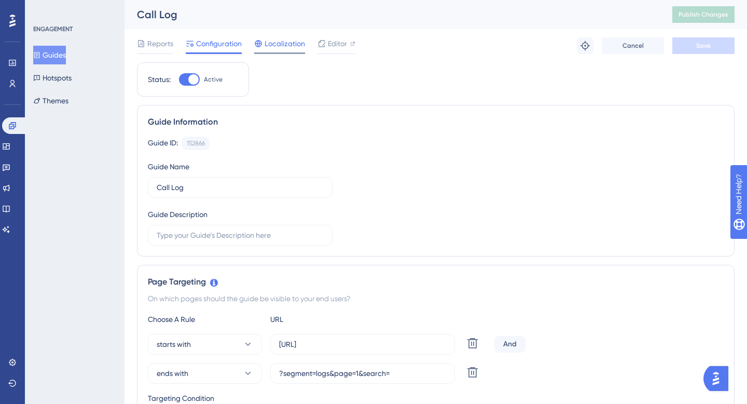
click at [289, 48] on span "Localization" at bounding box center [285, 43] width 40 height 12
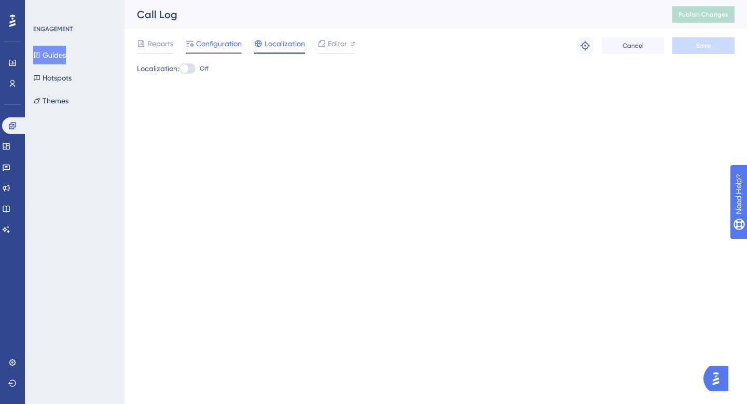
click at [206, 53] on div at bounding box center [214, 53] width 56 height 2
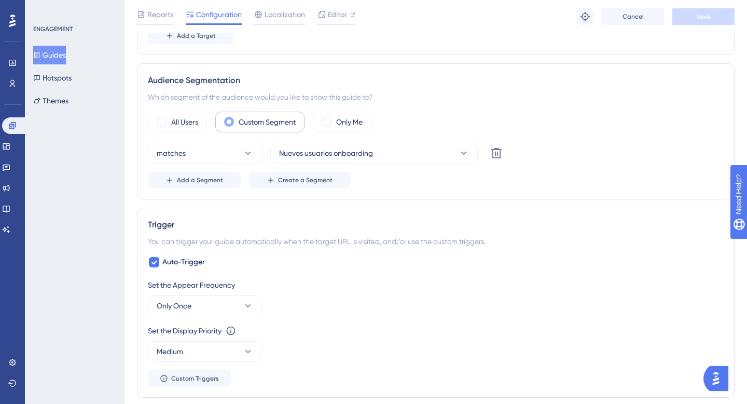
scroll to position [414, 0]
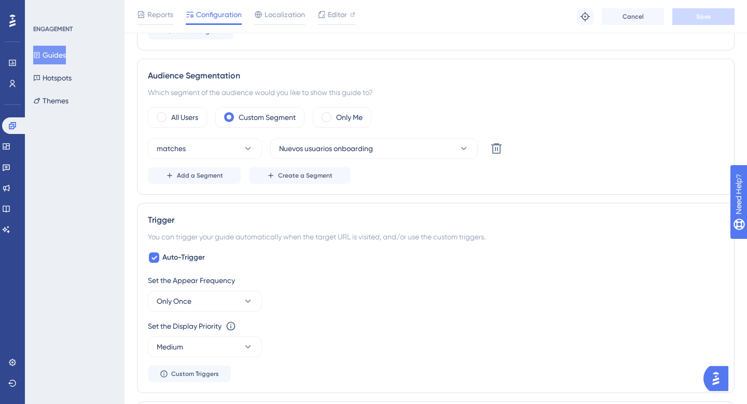
click at [66, 55] on button "Guides" at bounding box center [49, 55] width 33 height 19
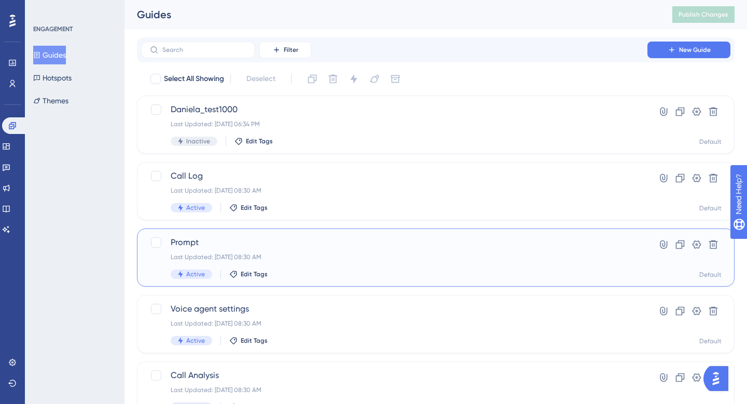
click at [178, 240] on span "Prompt" at bounding box center [394, 242] width 447 height 12
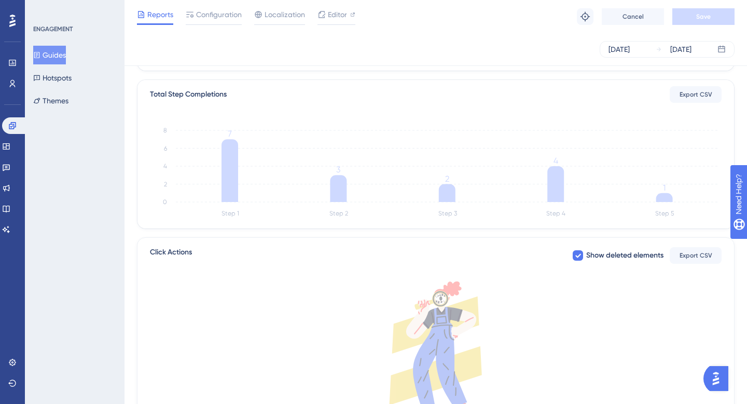
scroll to position [126, 0]
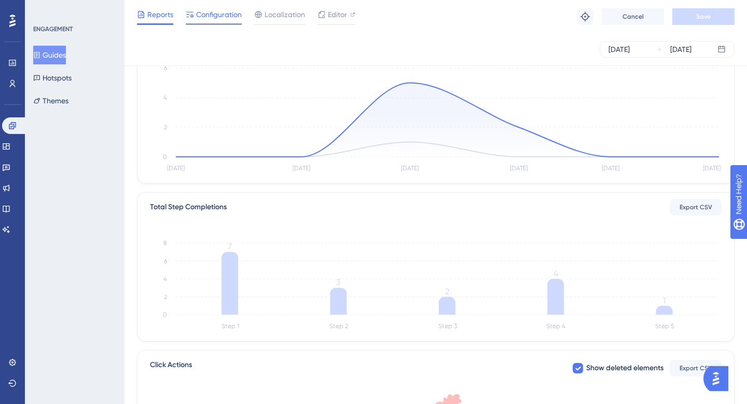
click at [200, 18] on span "Configuration" at bounding box center [219, 14] width 46 height 12
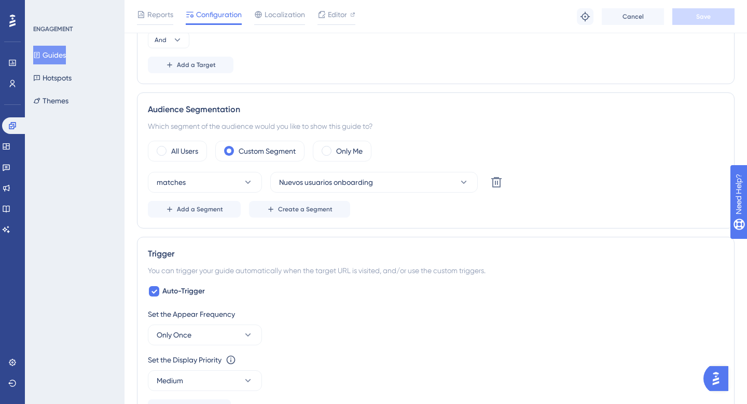
scroll to position [384, 0]
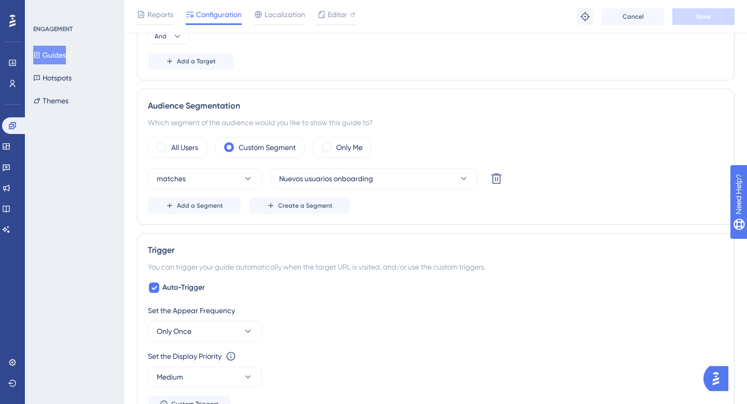
click at [57, 52] on button "Guides" at bounding box center [49, 55] width 33 height 19
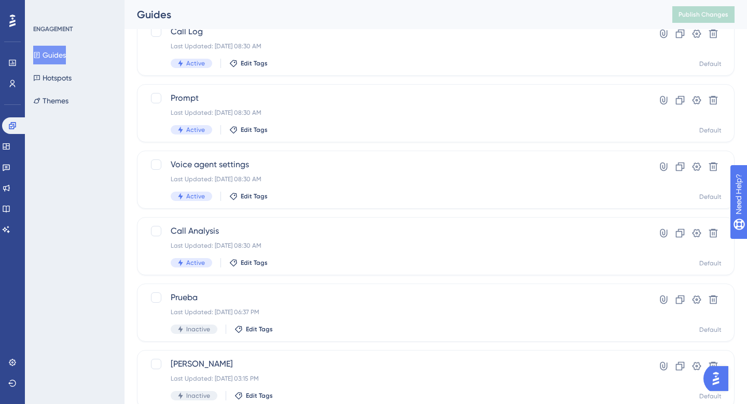
scroll to position [149, 0]
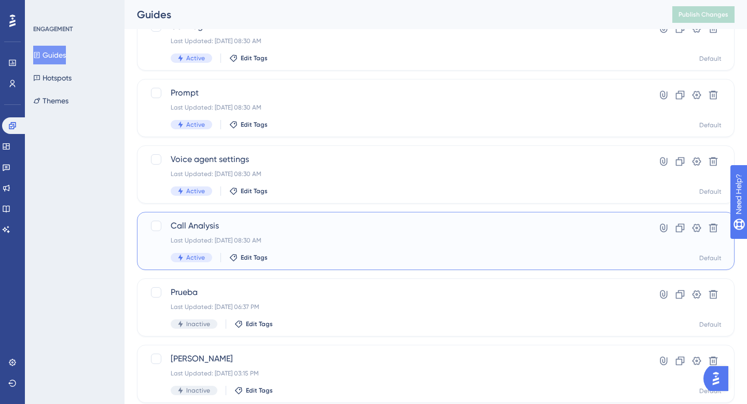
click at [226, 230] on span "Call Analysis" at bounding box center [394, 225] width 447 height 12
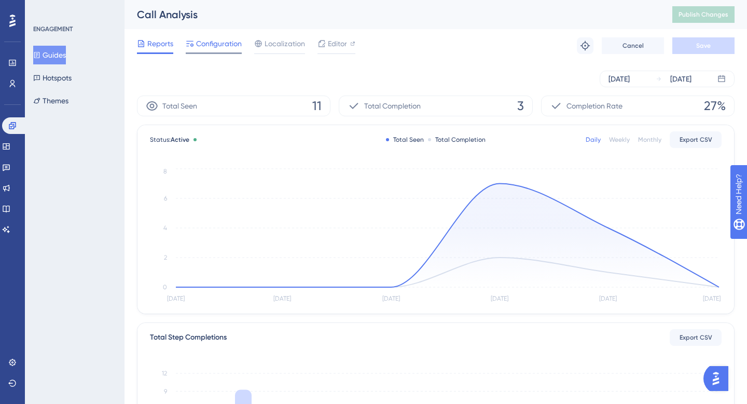
click at [240, 40] on span "Configuration" at bounding box center [219, 43] width 46 height 12
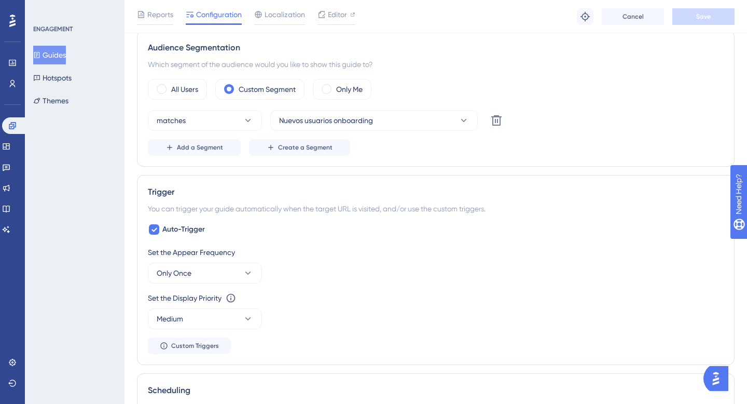
scroll to position [450, 0]
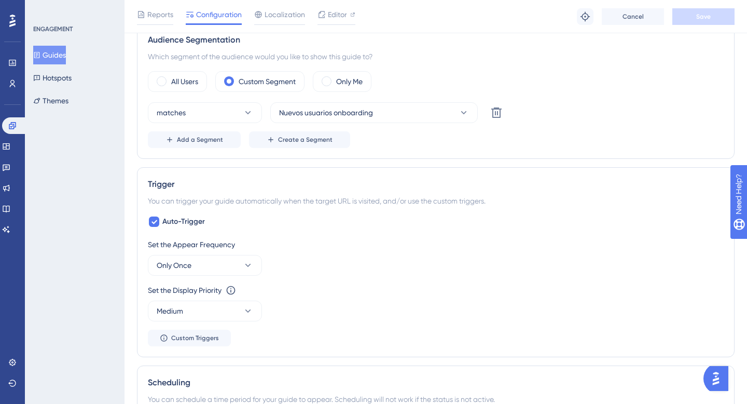
click at [64, 56] on button "Guides" at bounding box center [49, 55] width 33 height 19
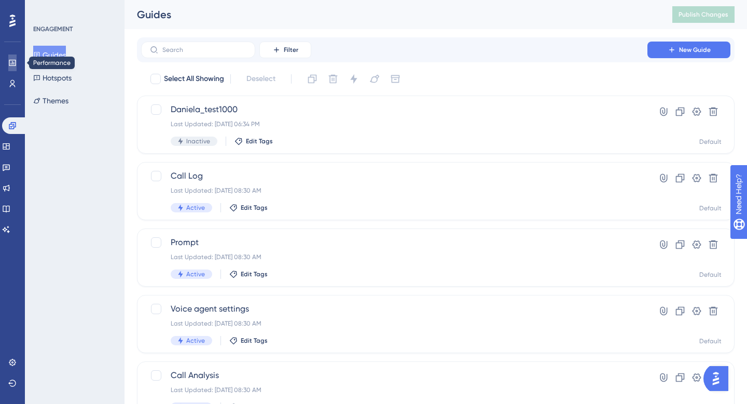
click at [8, 61] on link at bounding box center [12, 62] width 8 height 17
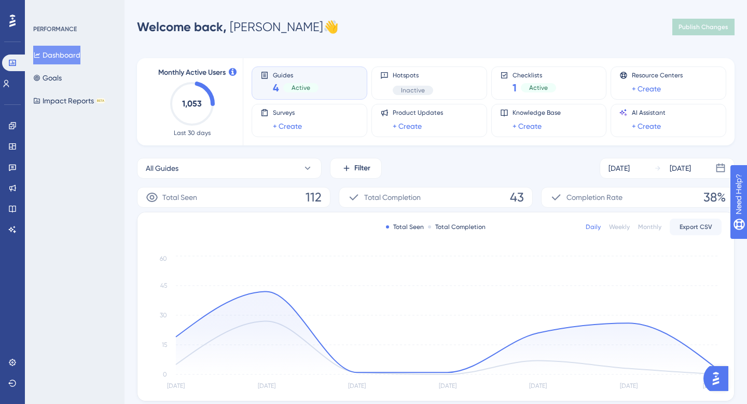
click at [285, 81] on div "4 Active" at bounding box center [296, 87] width 46 height 15
click at [516, 79] on div "Checklists 1 Active" at bounding box center [534, 83] width 44 height 24
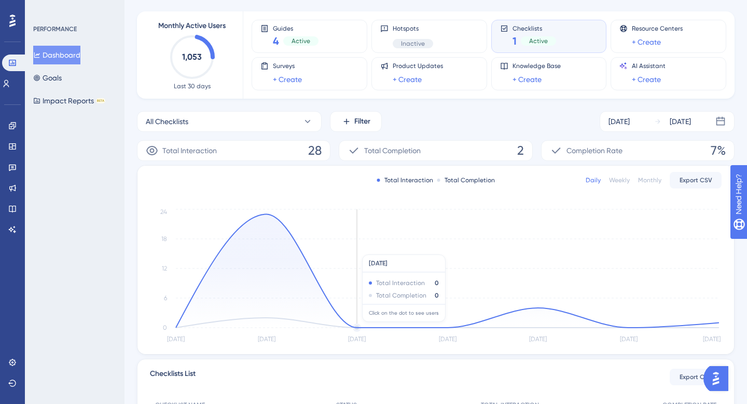
scroll to position [183, 0]
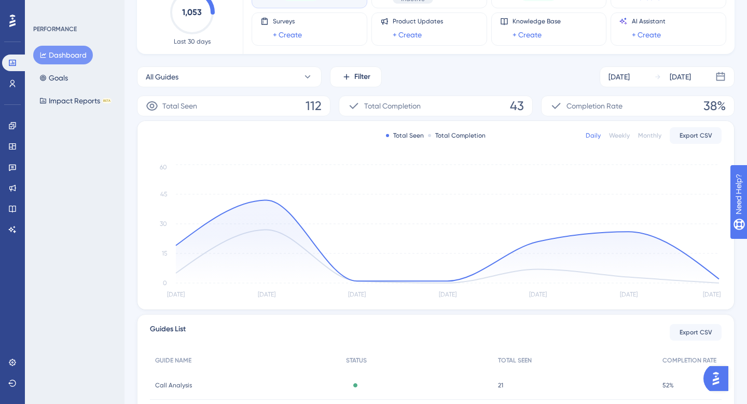
scroll to position [4, 0]
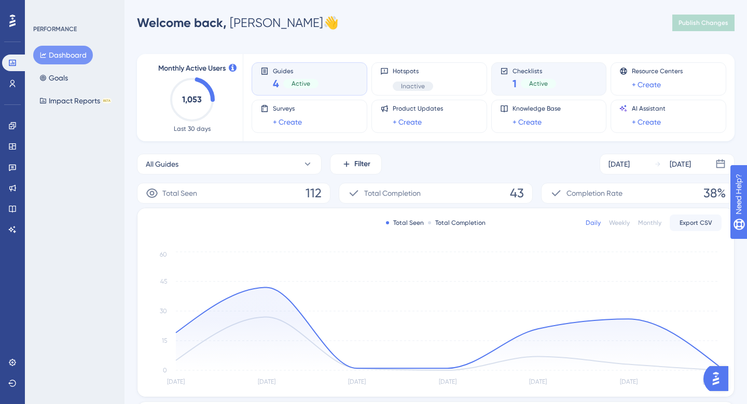
click at [513, 84] on span "1" at bounding box center [514, 83] width 4 height 15
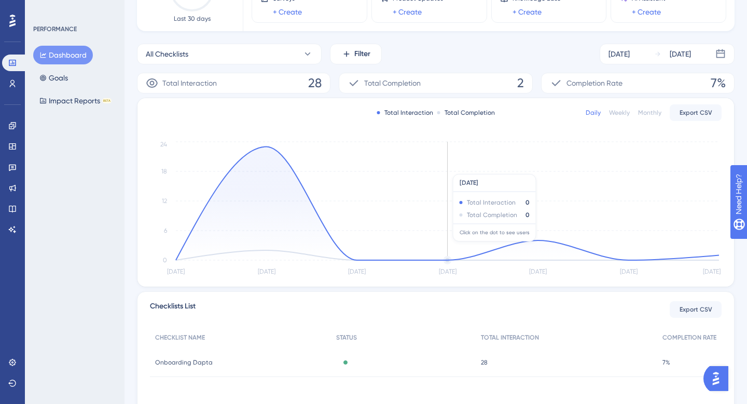
scroll to position [0, 0]
